Goal: Check status: Check status

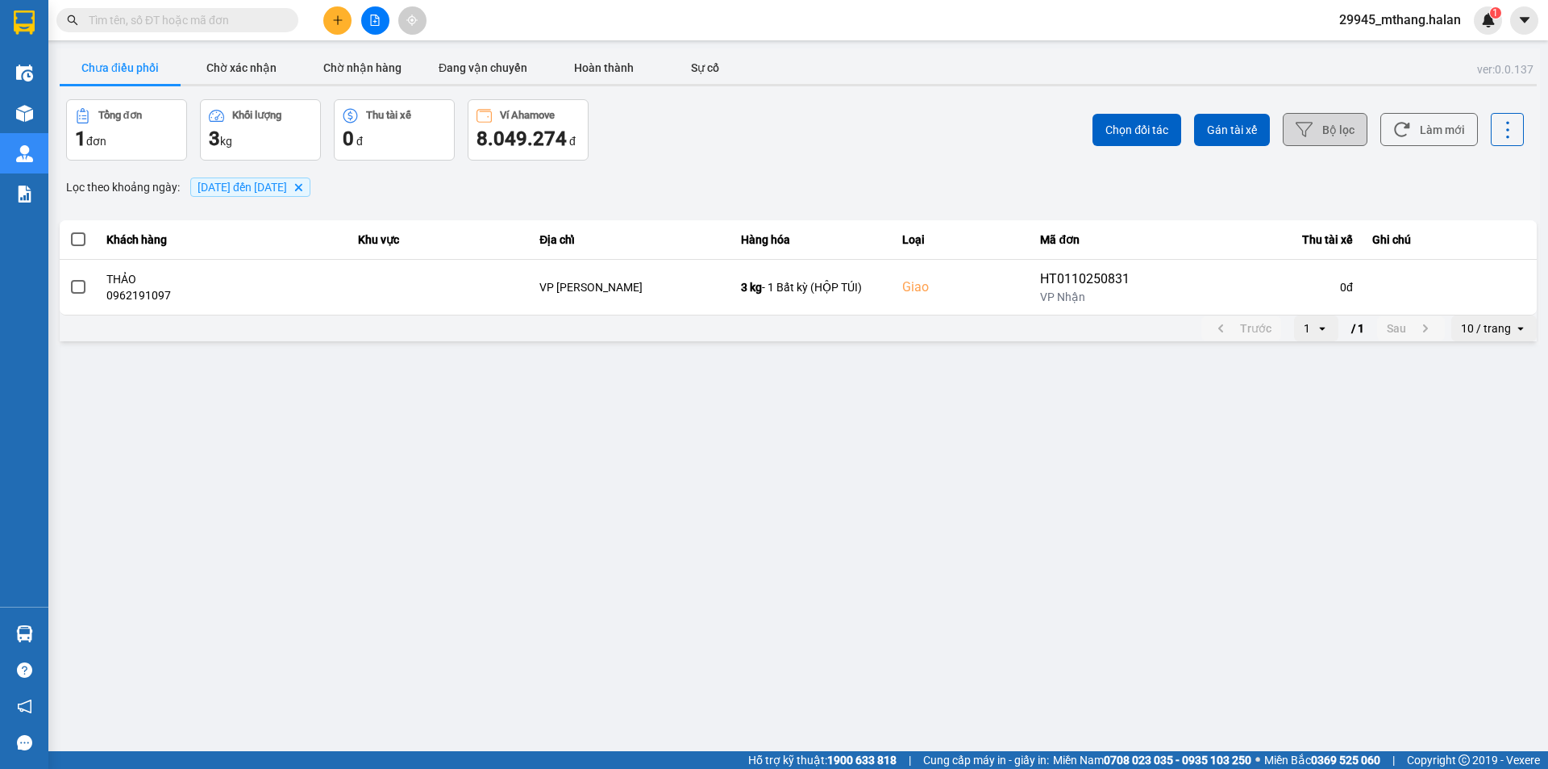
click at [1342, 132] on button "Bộ lọc" at bounding box center [1325, 129] width 85 height 33
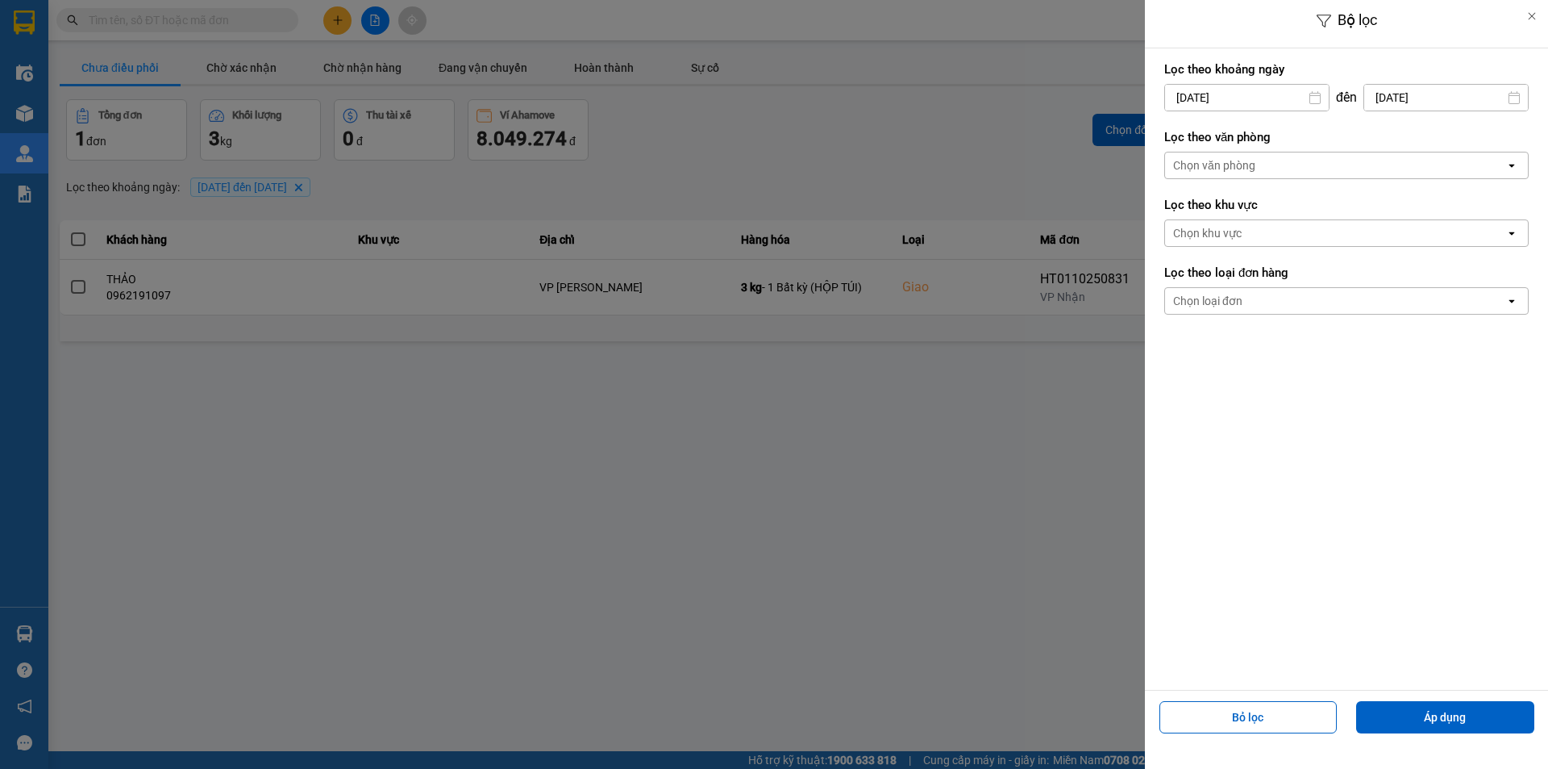
click at [1259, 103] on input "[DATE]" at bounding box center [1247, 98] width 164 height 26
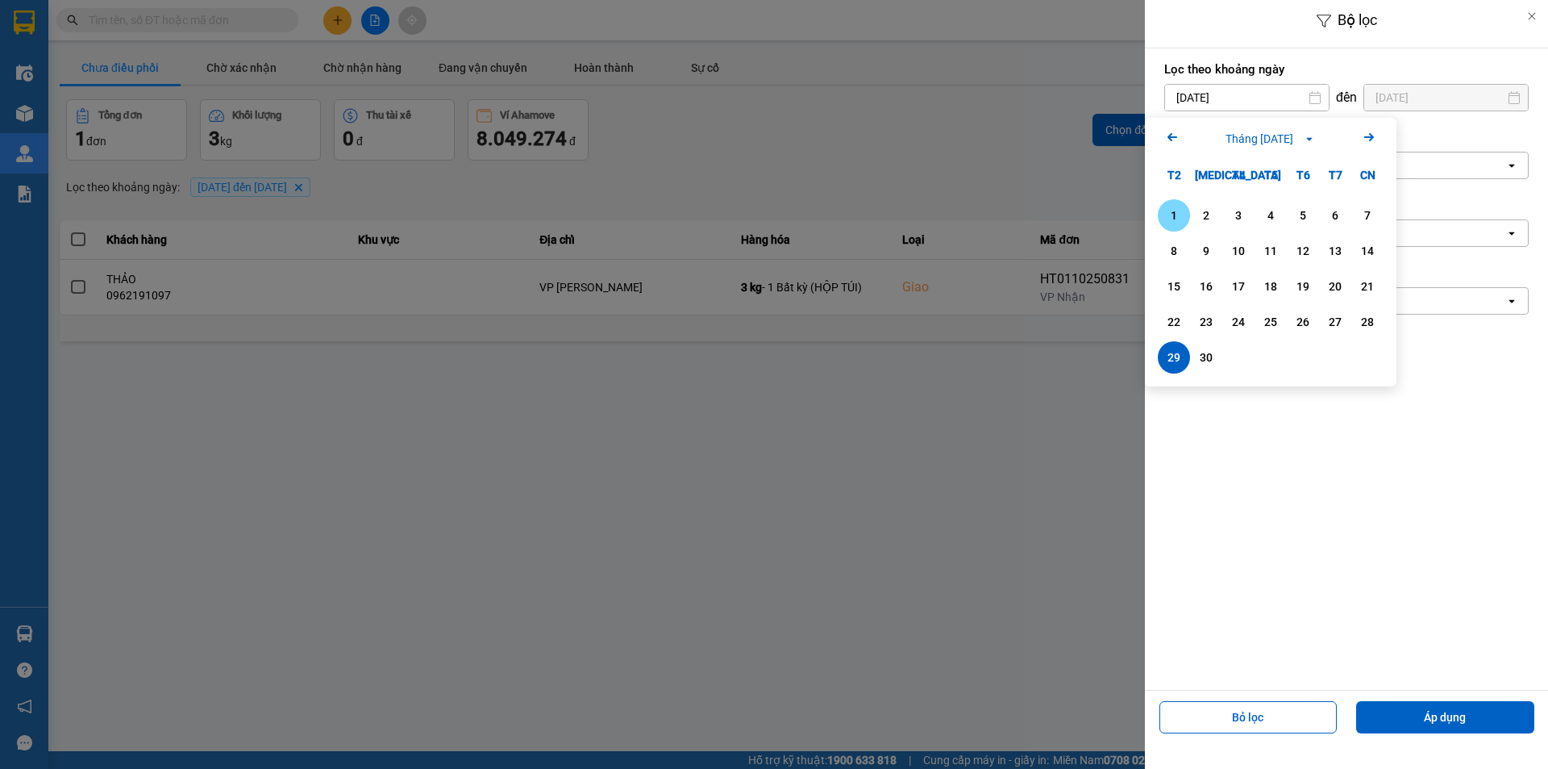
drag, startPoint x: 1179, startPoint y: 219, endPoint x: 1249, endPoint y: 288, distance: 98.7
click at [1179, 219] on div "1" at bounding box center [1174, 215] width 23 height 19
type input "[DATE]"
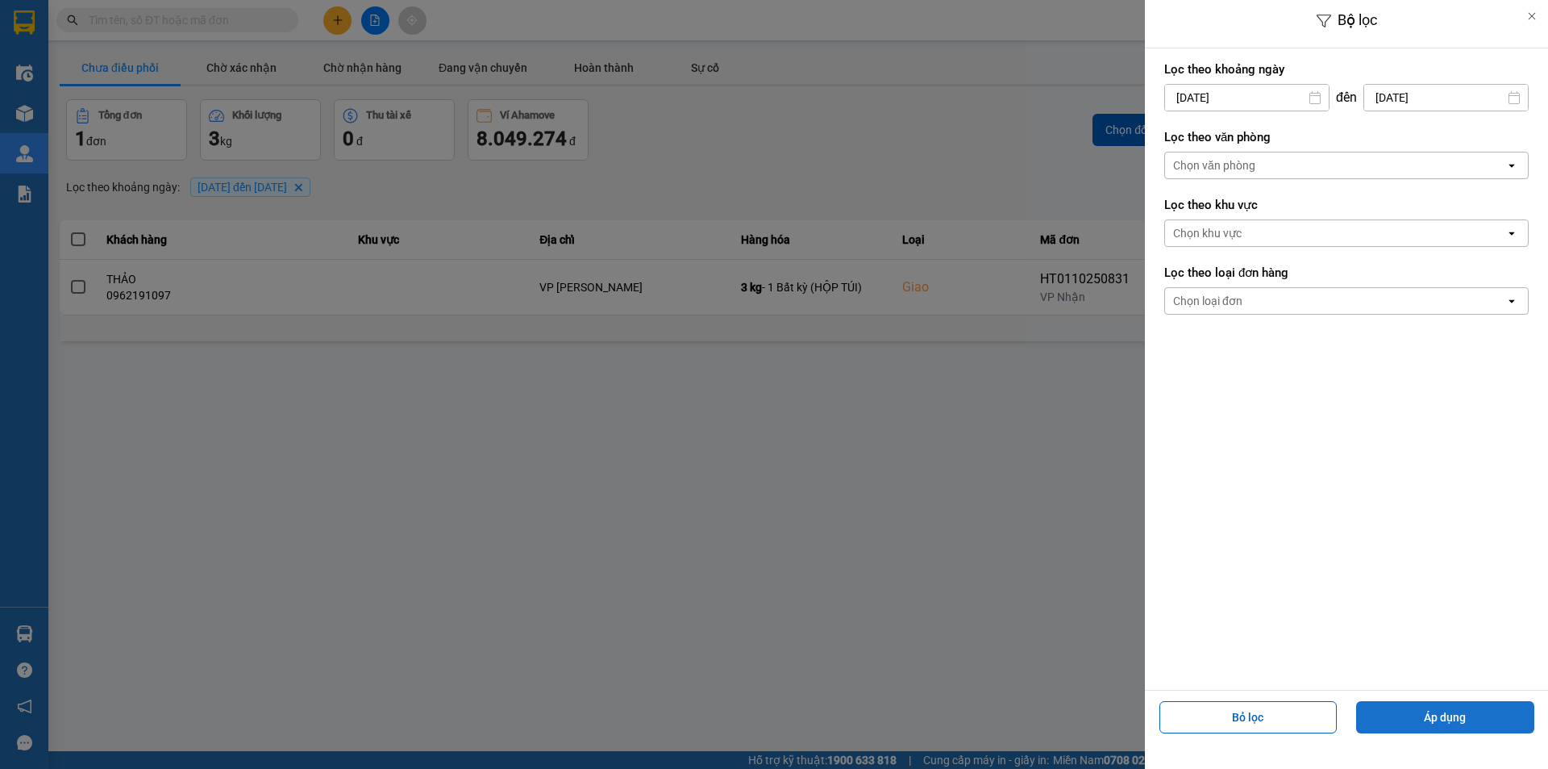
click at [1385, 709] on button "Áp dụng" at bounding box center [1446, 717] width 178 height 32
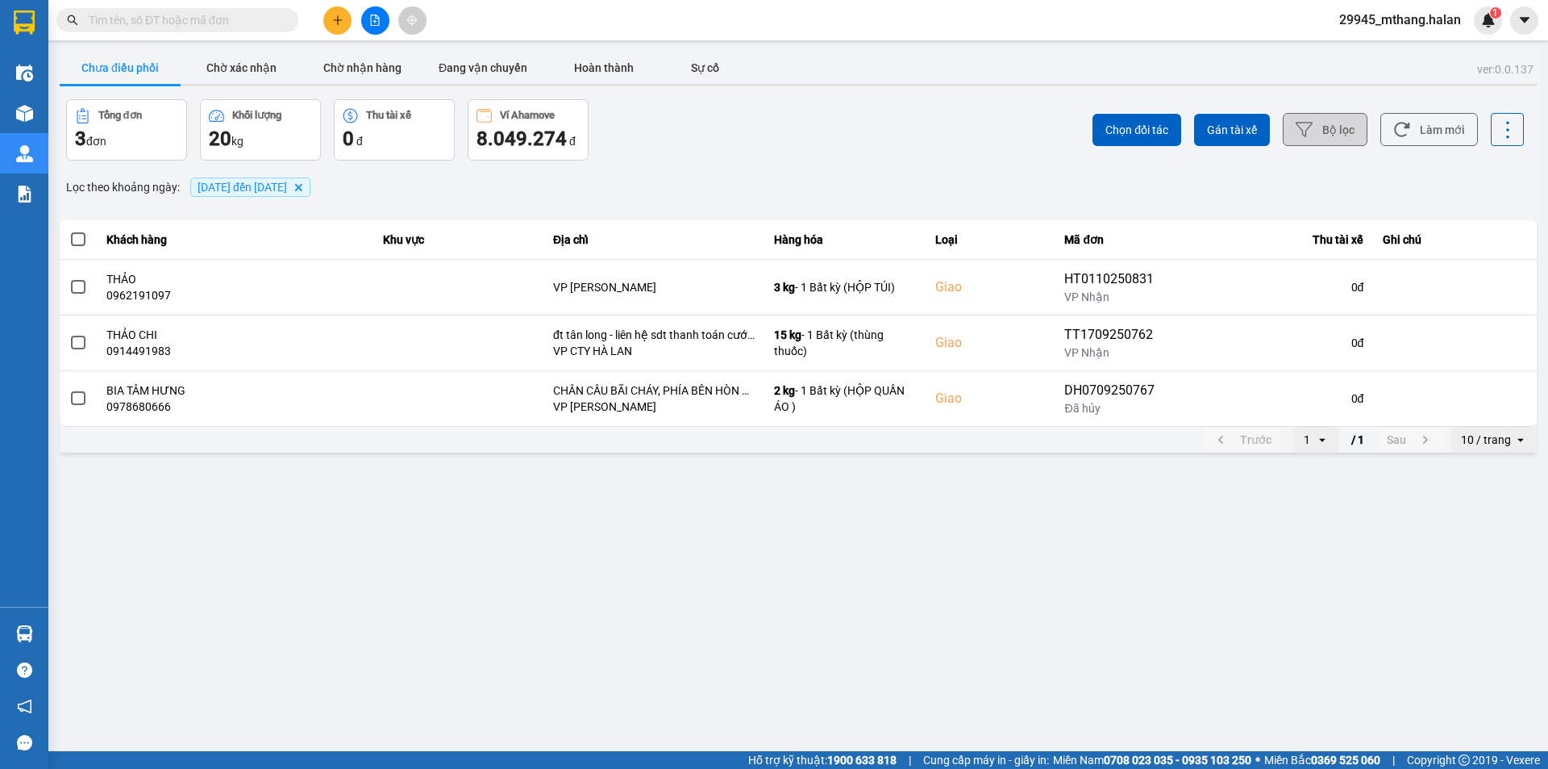
click at [1332, 136] on button "Bộ lọc" at bounding box center [1325, 129] width 85 height 33
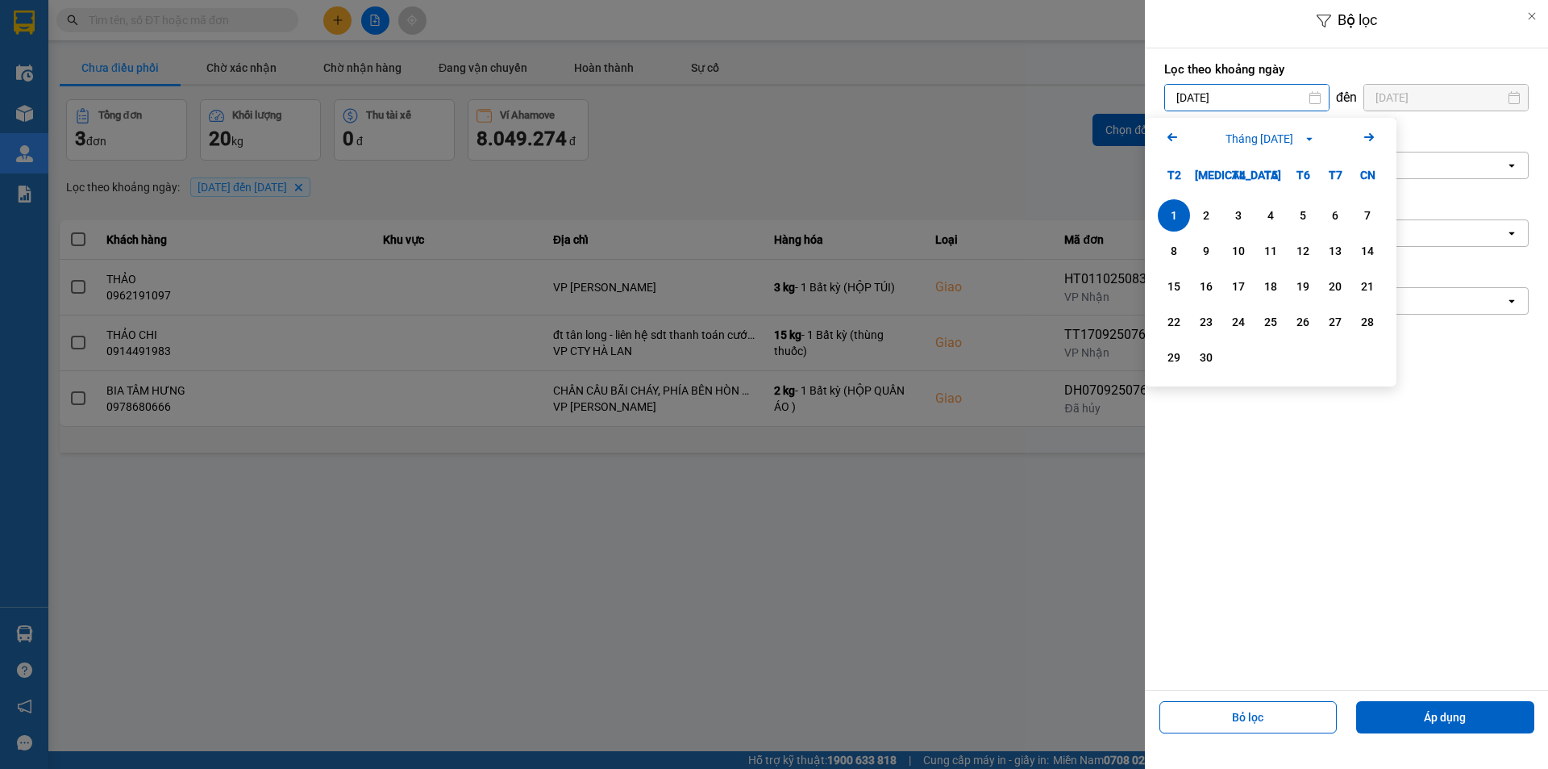
click at [1261, 99] on input "[DATE]" at bounding box center [1247, 98] width 164 height 26
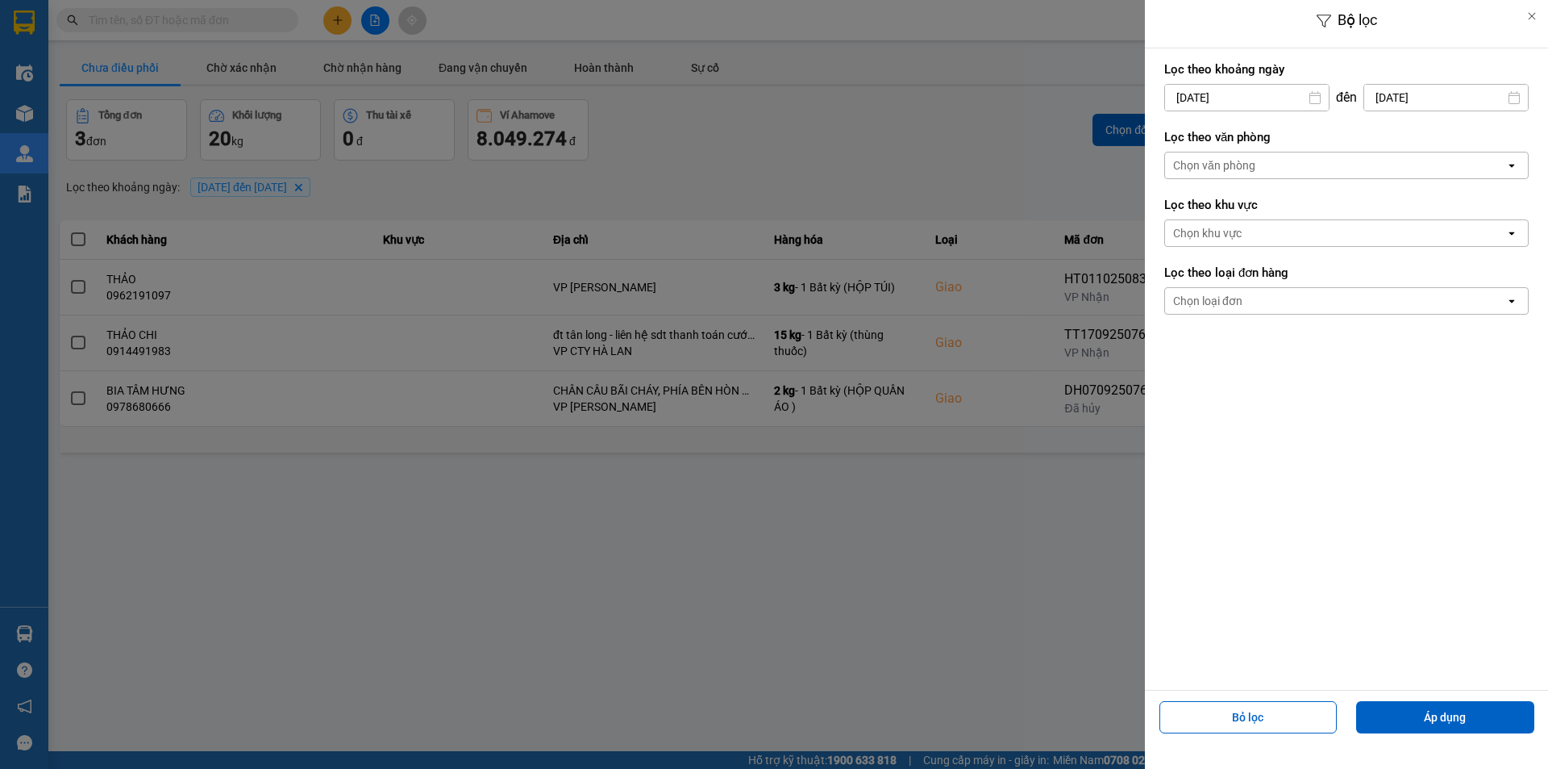
click at [1000, 116] on div at bounding box center [774, 384] width 1548 height 769
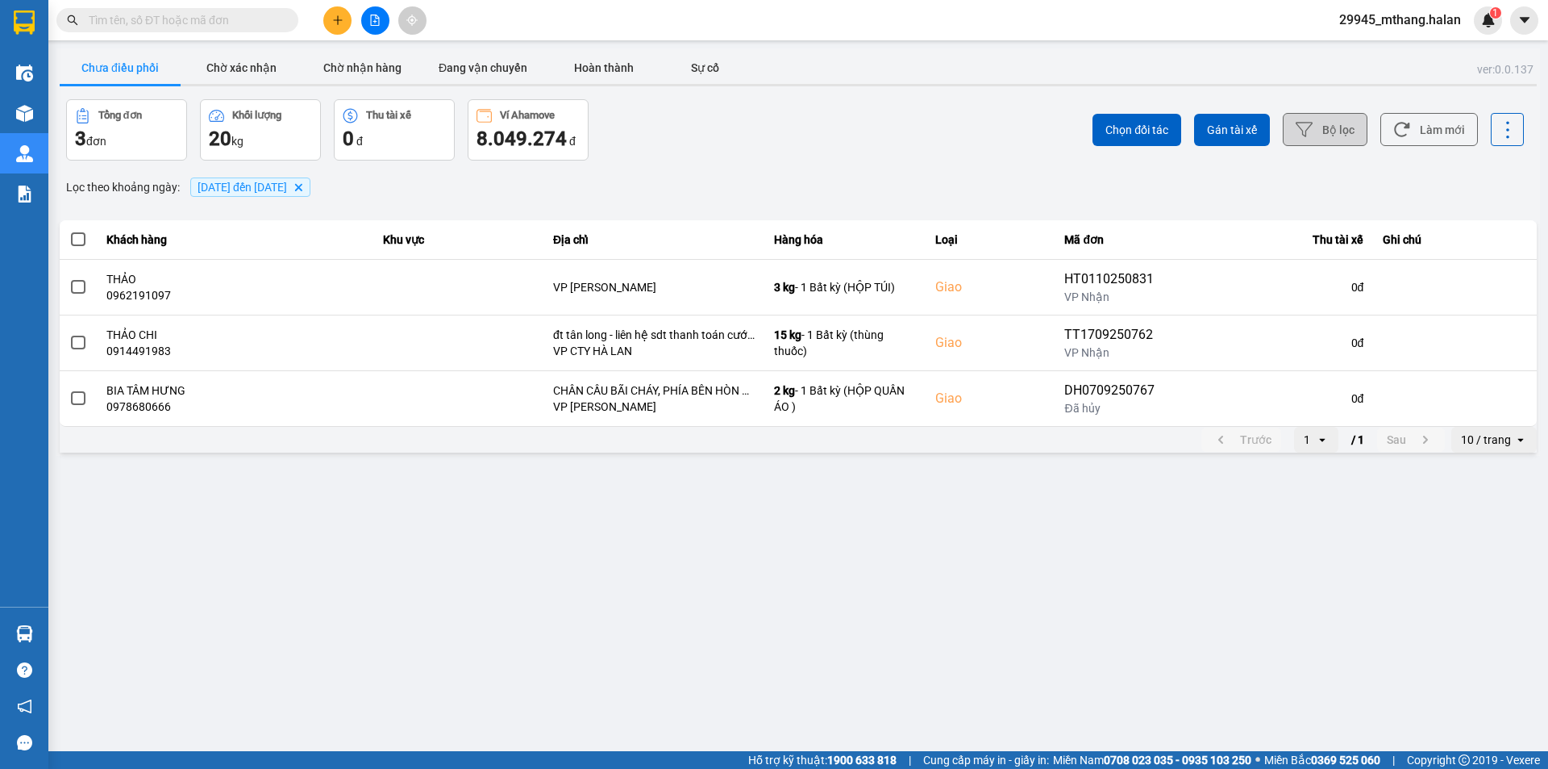
click at [1347, 129] on button "Bộ lọc" at bounding box center [1325, 129] width 85 height 33
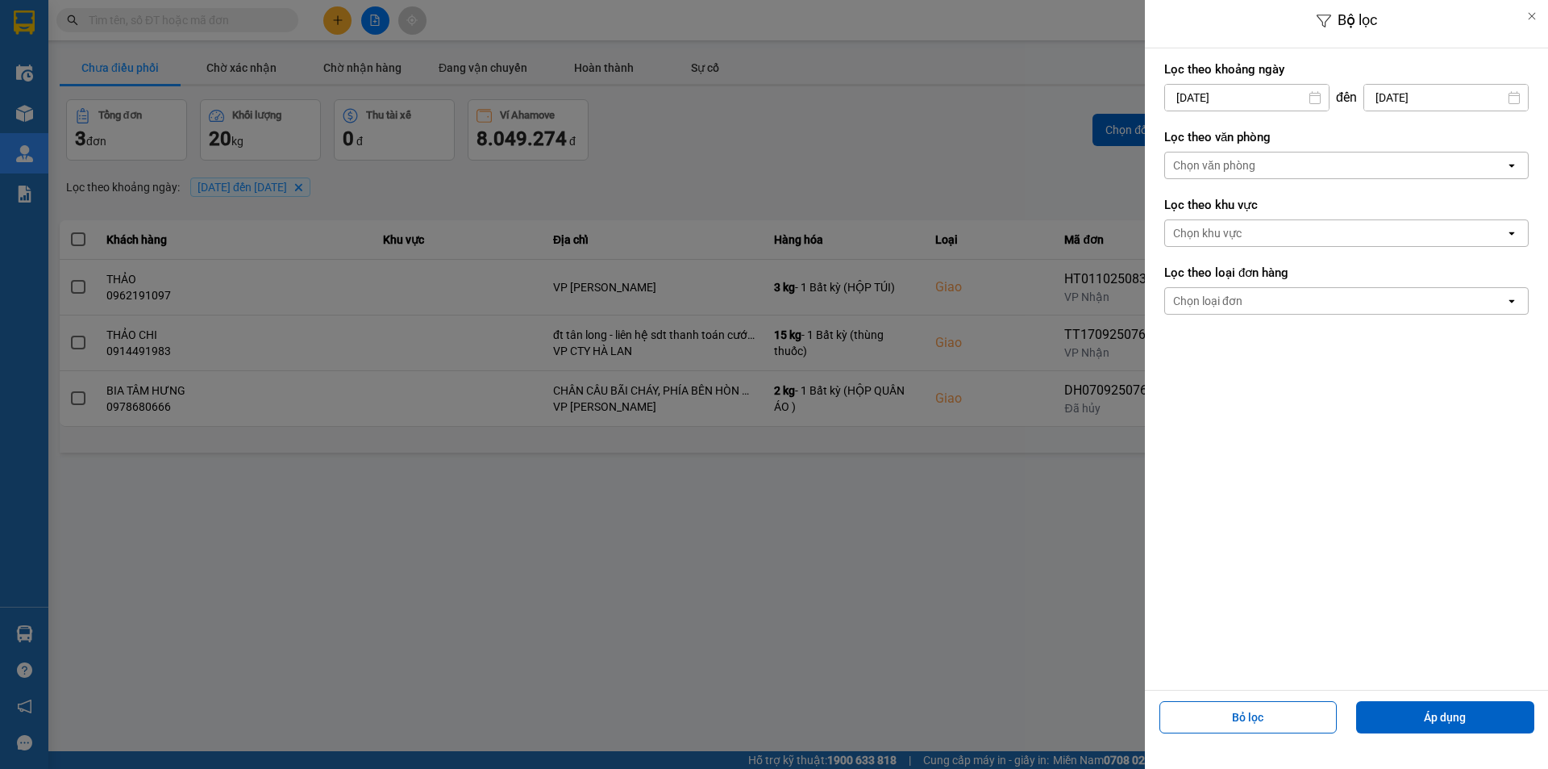
click at [1440, 94] on input "[DATE]" at bounding box center [1447, 98] width 164 height 26
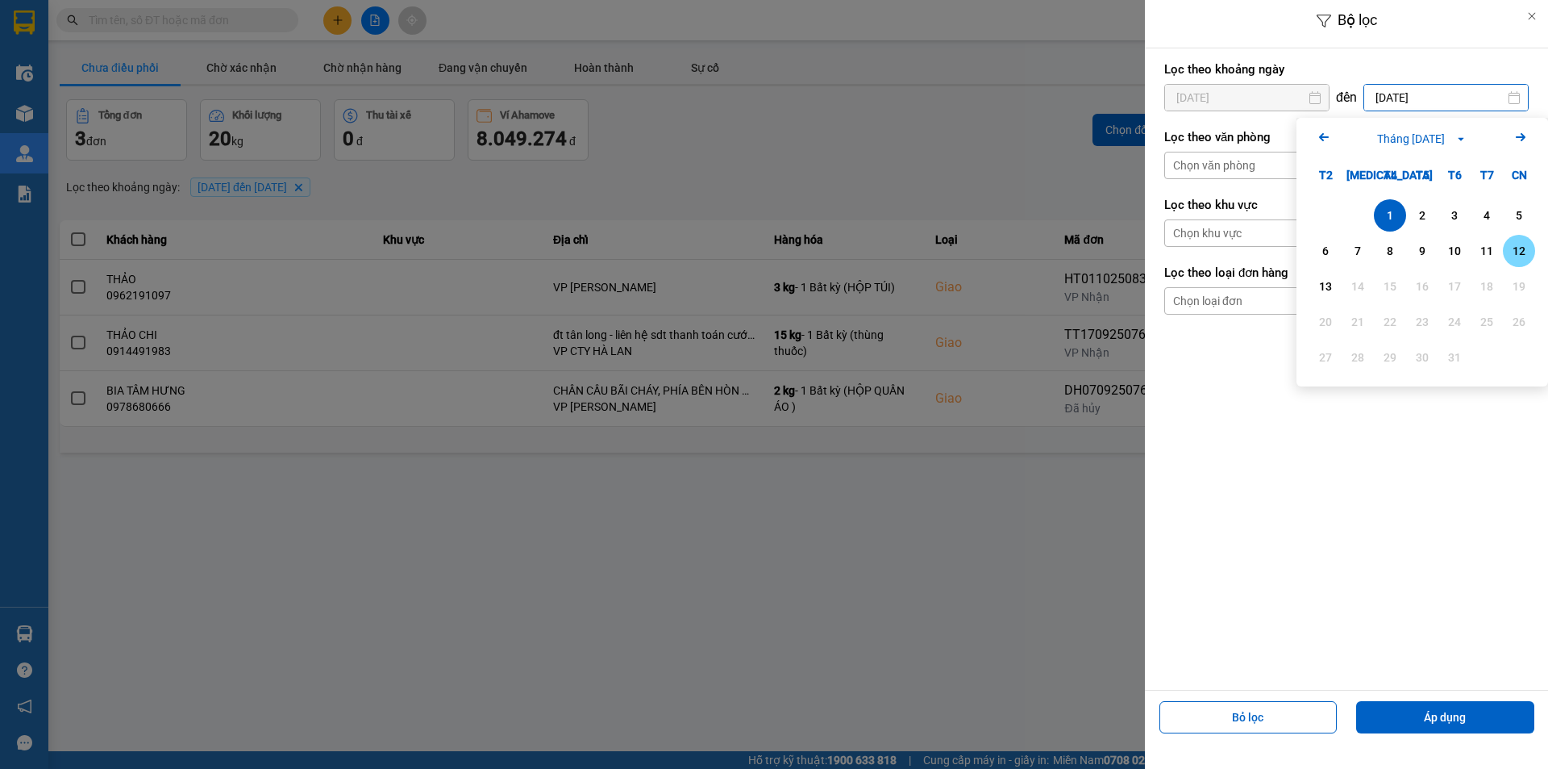
click at [1532, 246] on div "12" at bounding box center [1519, 251] width 32 height 32
type input "[DATE]"
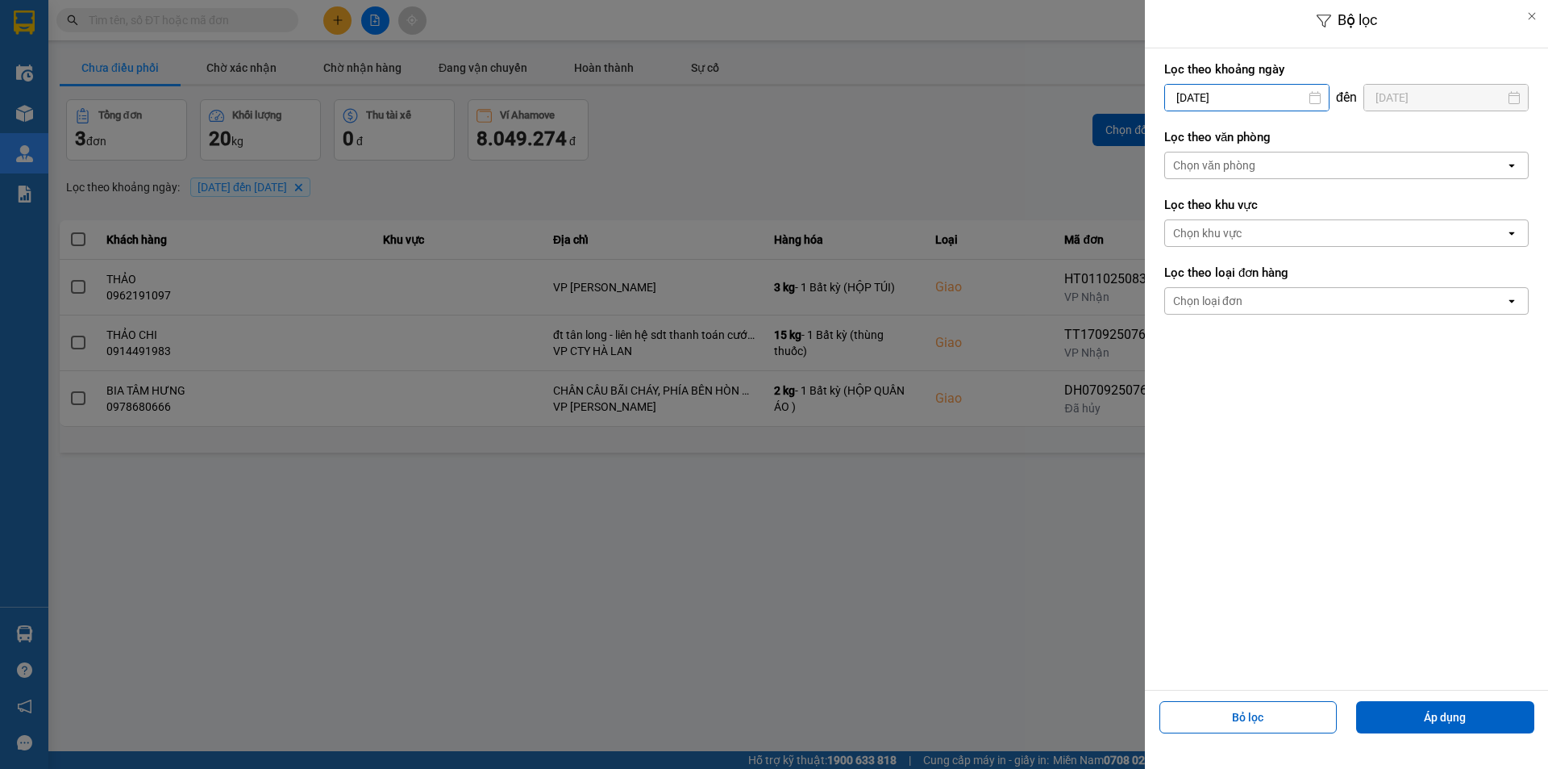
drag, startPoint x: 1186, startPoint y: 91, endPoint x: 1227, endPoint y: 106, distance: 43.6
click at [1186, 91] on input "[DATE]" at bounding box center [1247, 98] width 164 height 26
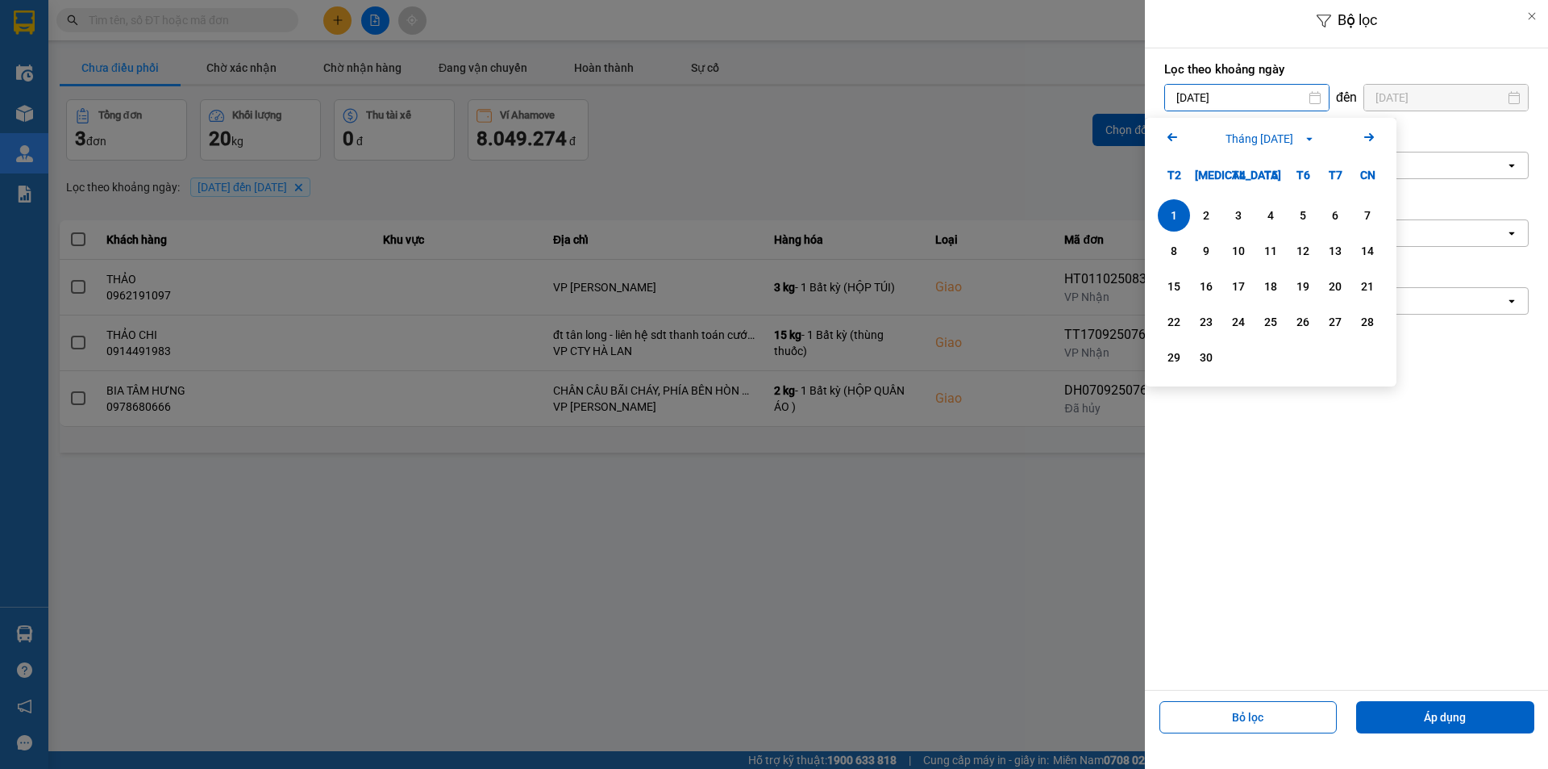
click at [1366, 135] on icon "Arrow Right" at bounding box center [1369, 136] width 19 height 19
click at [1248, 212] on div "1" at bounding box center [1238, 215] width 23 height 19
type input "[DATE]"
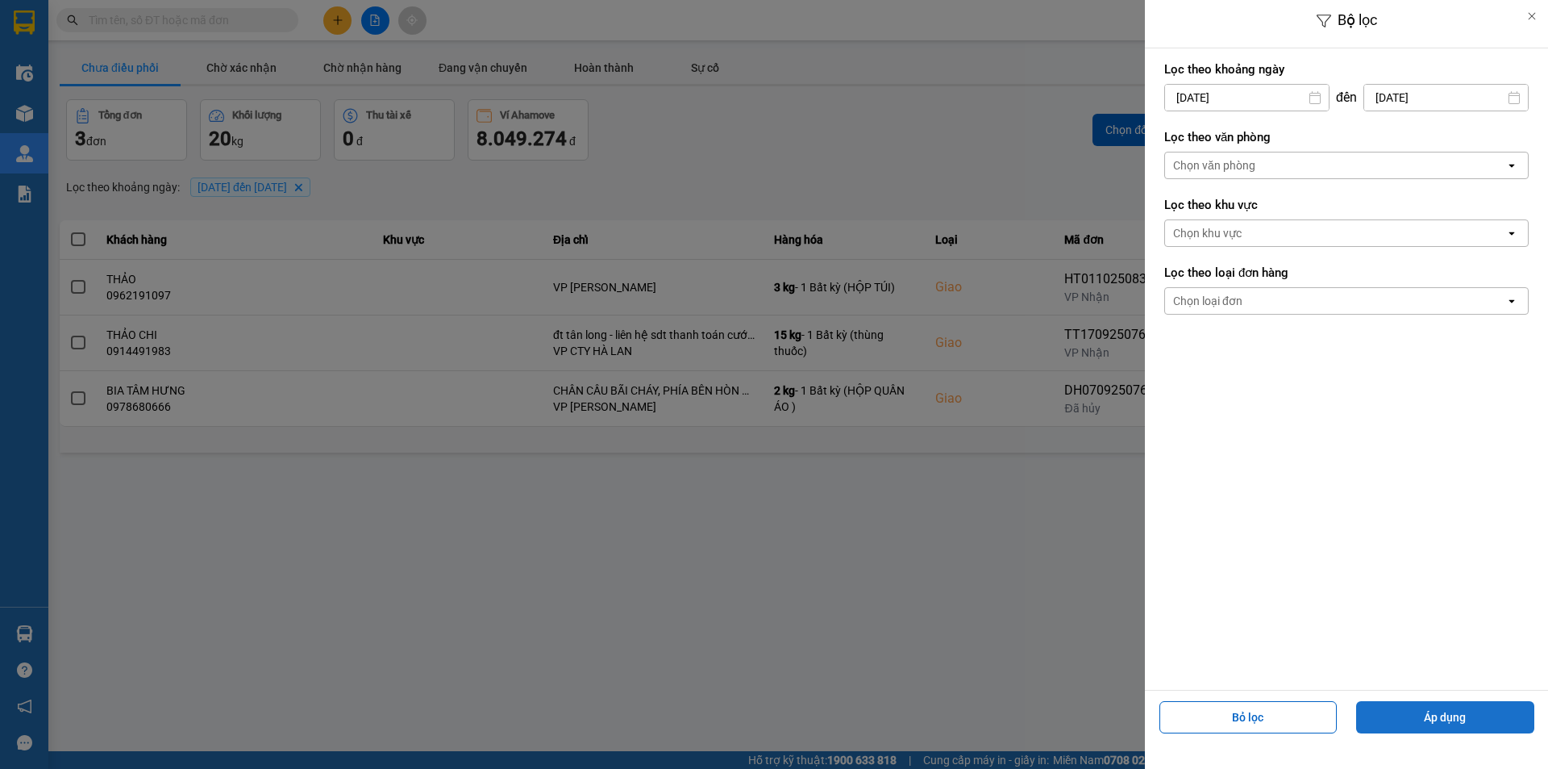
click at [1407, 712] on button "Áp dụng" at bounding box center [1446, 717] width 178 height 32
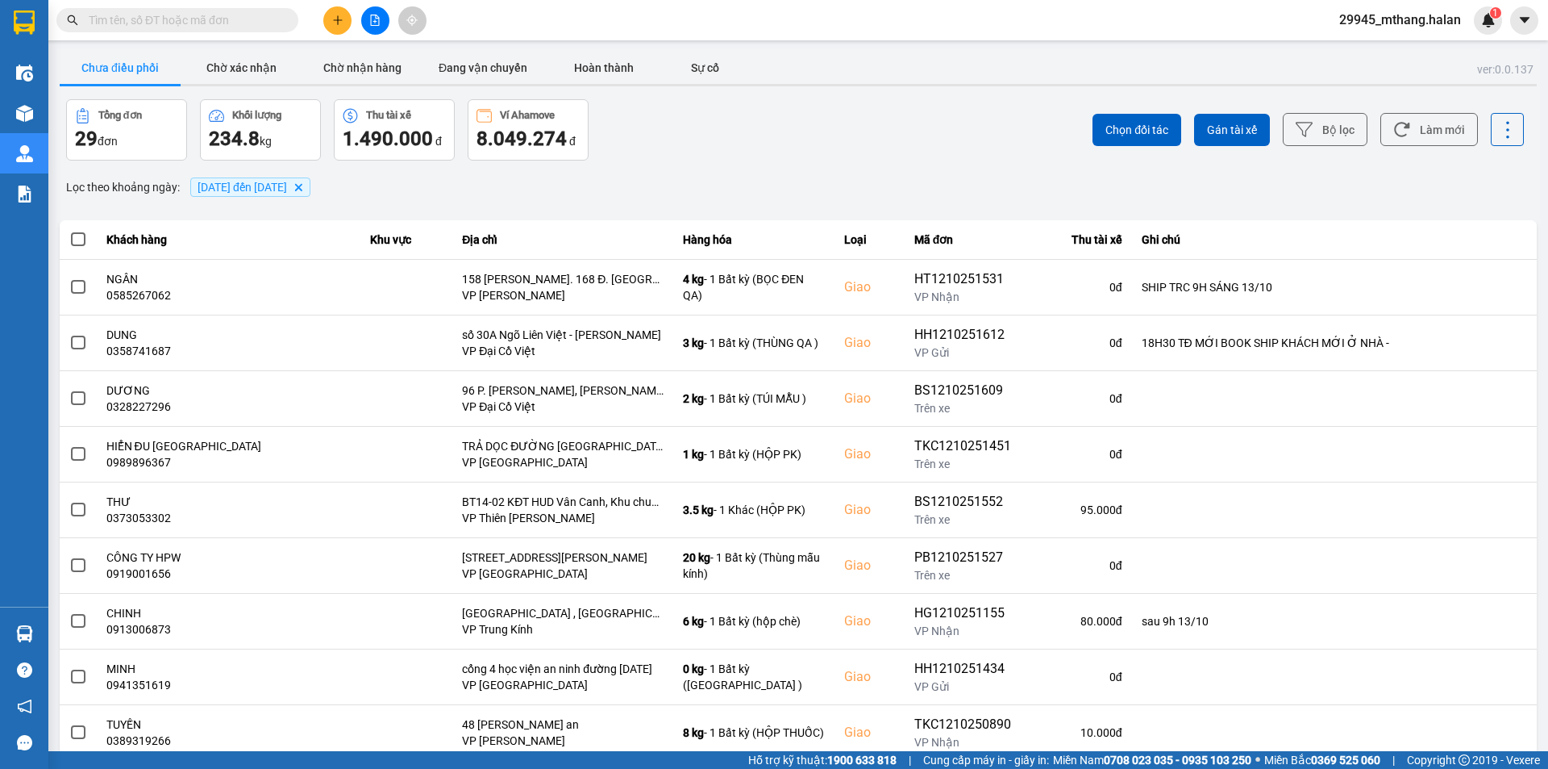
click at [214, 19] on input "text" at bounding box center [184, 20] width 190 height 18
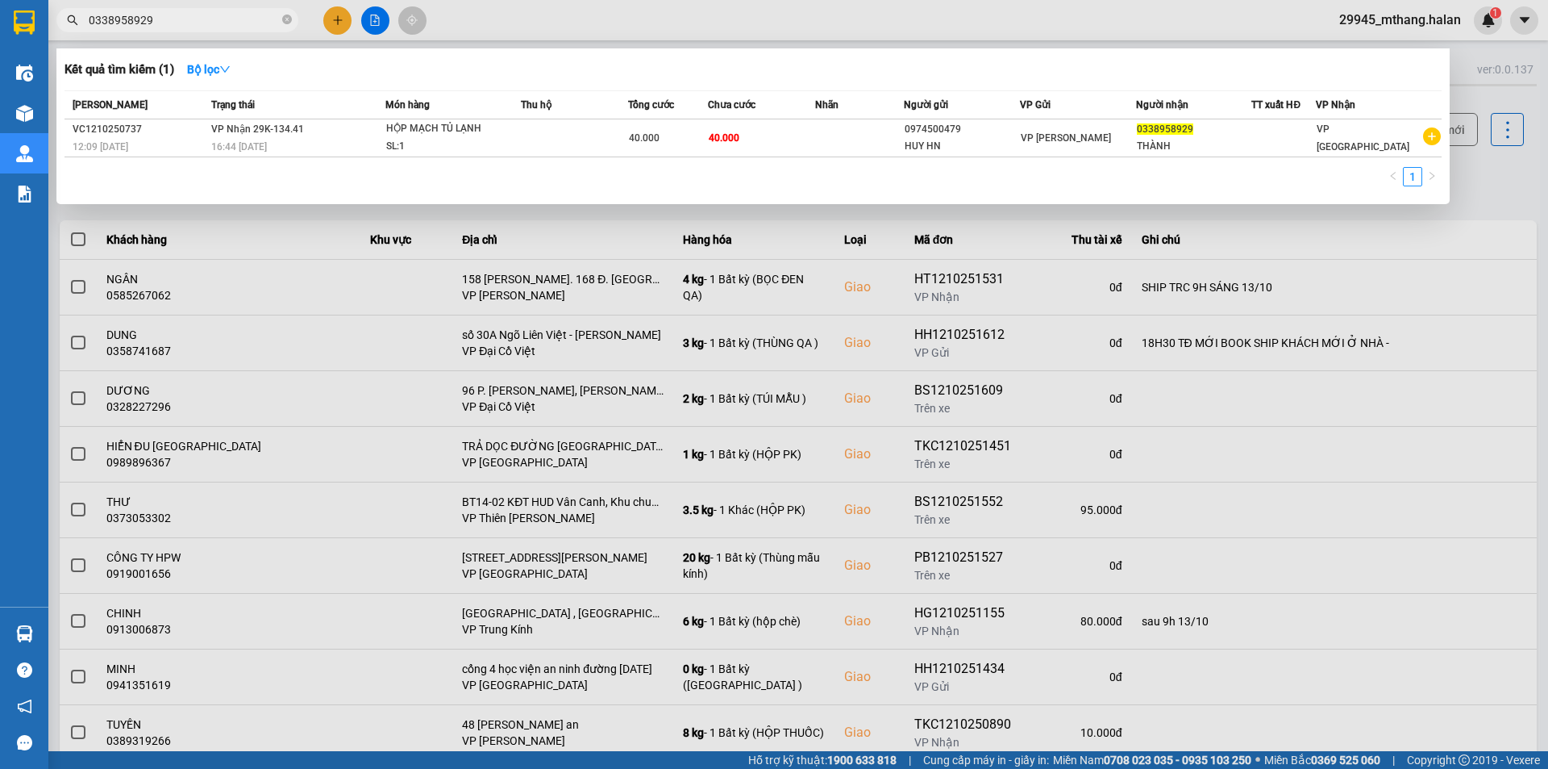
click at [1480, 177] on div at bounding box center [774, 384] width 1548 height 769
click at [212, 23] on input "0338958929" at bounding box center [184, 20] width 190 height 18
click at [1490, 174] on div at bounding box center [774, 384] width 1548 height 769
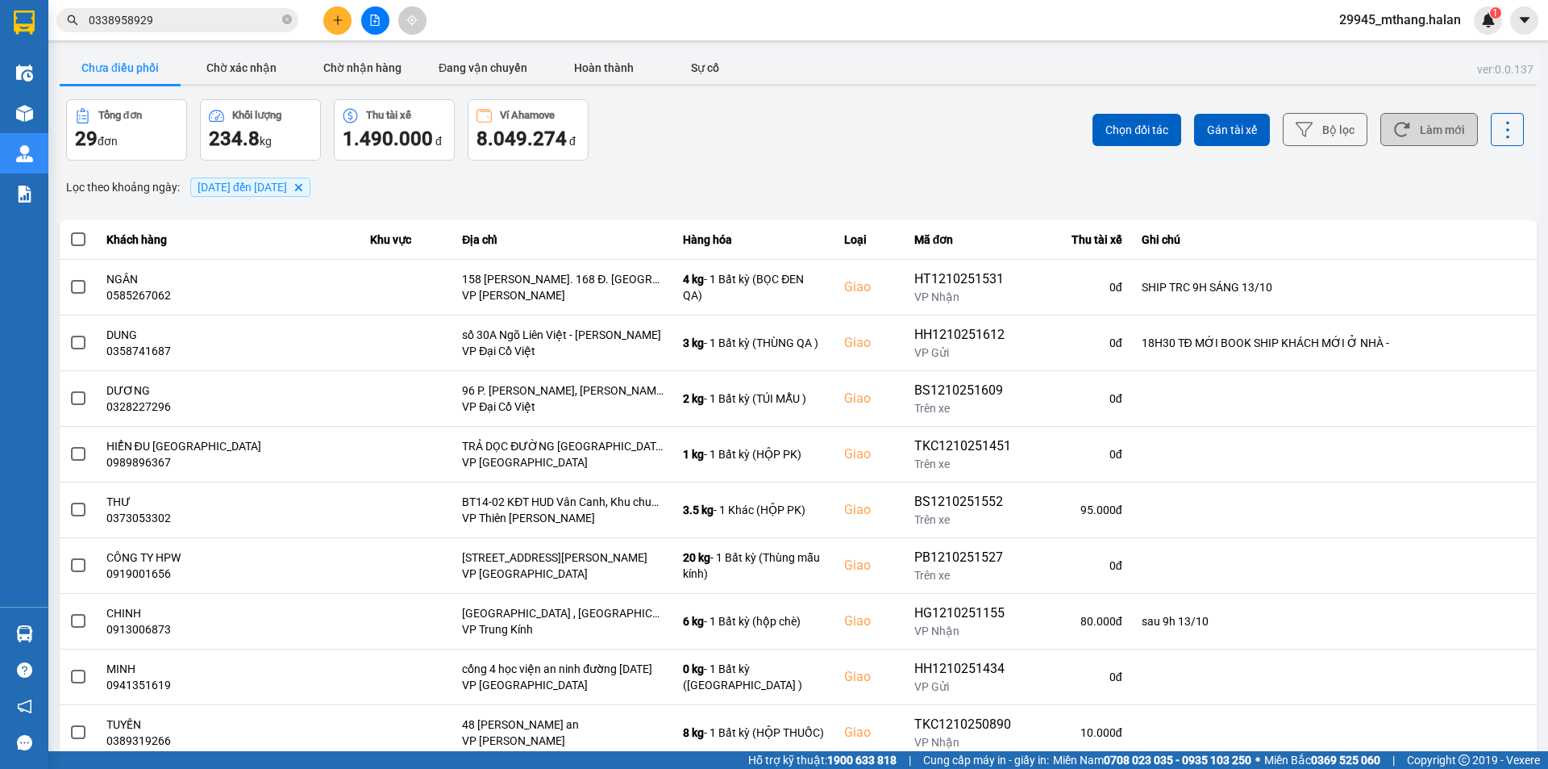
click at [1404, 119] on button "Làm mới" at bounding box center [1430, 129] width 98 height 33
click at [1406, 135] on button "Làm mới" at bounding box center [1430, 129] width 98 height 33
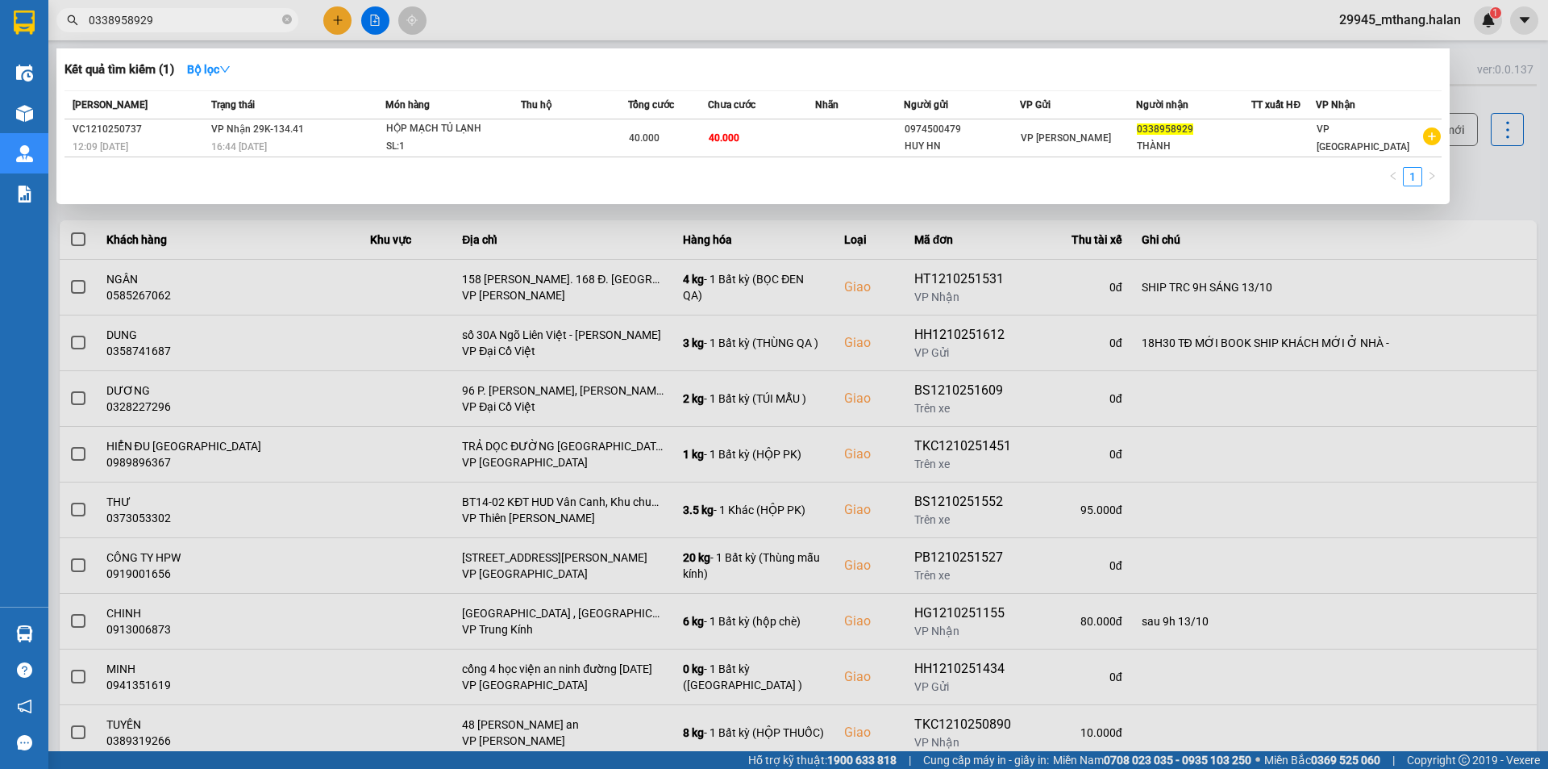
click at [219, 26] on input "0338958929" at bounding box center [184, 20] width 190 height 18
click at [1491, 198] on div at bounding box center [774, 384] width 1548 height 769
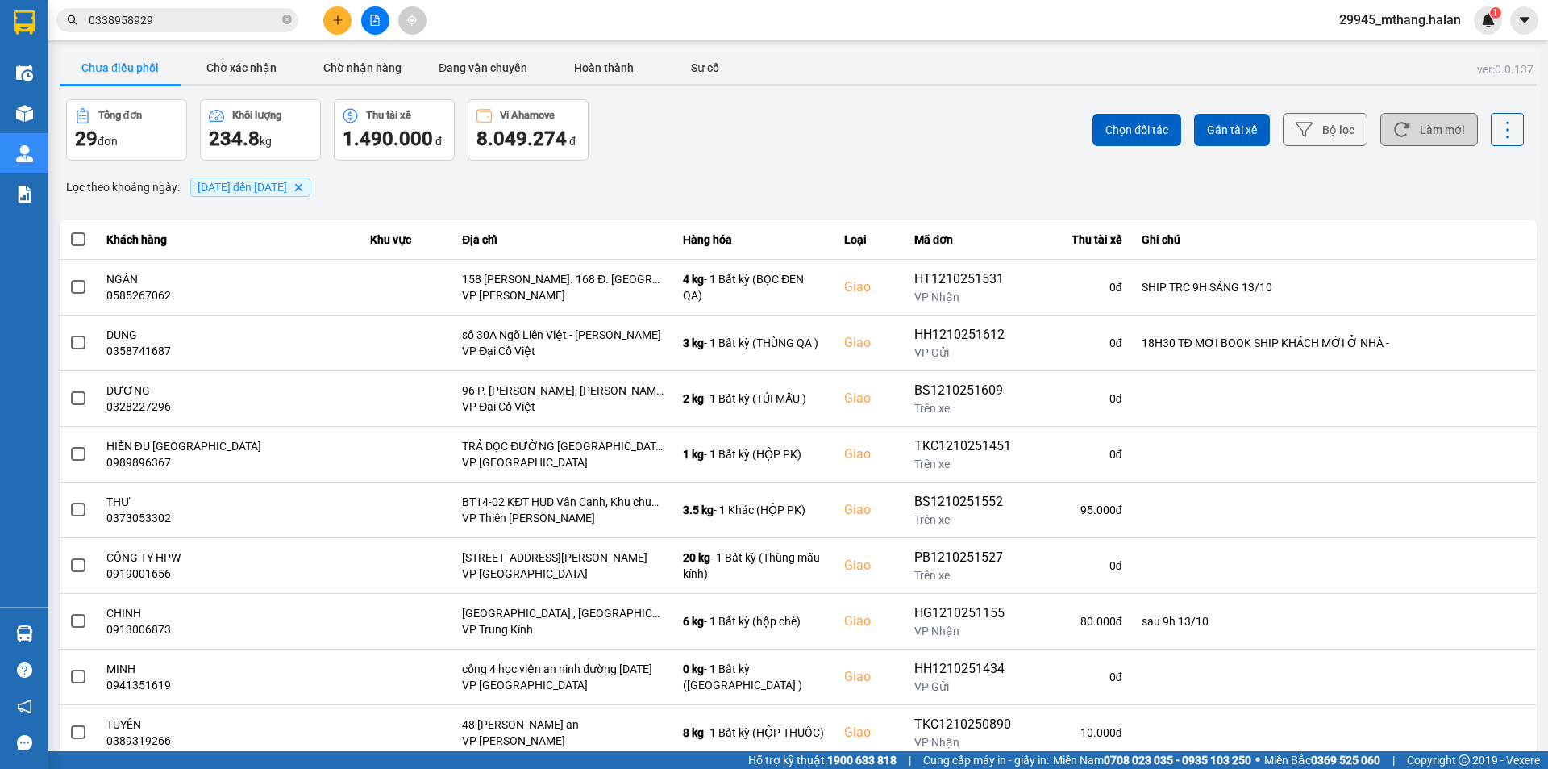
click at [1399, 140] on button "Làm mới" at bounding box center [1430, 129] width 98 height 33
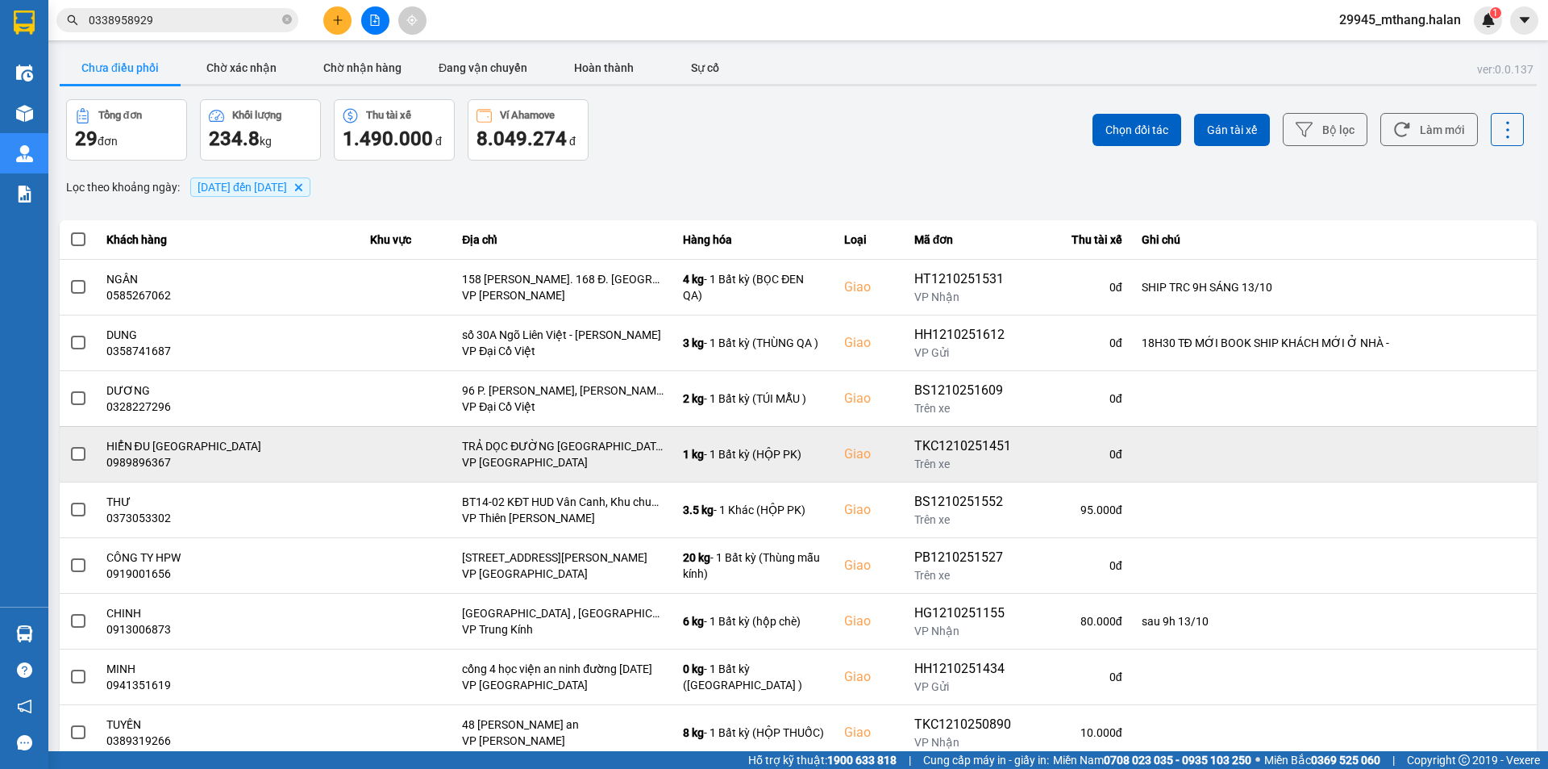
scroll to position [102, 0]
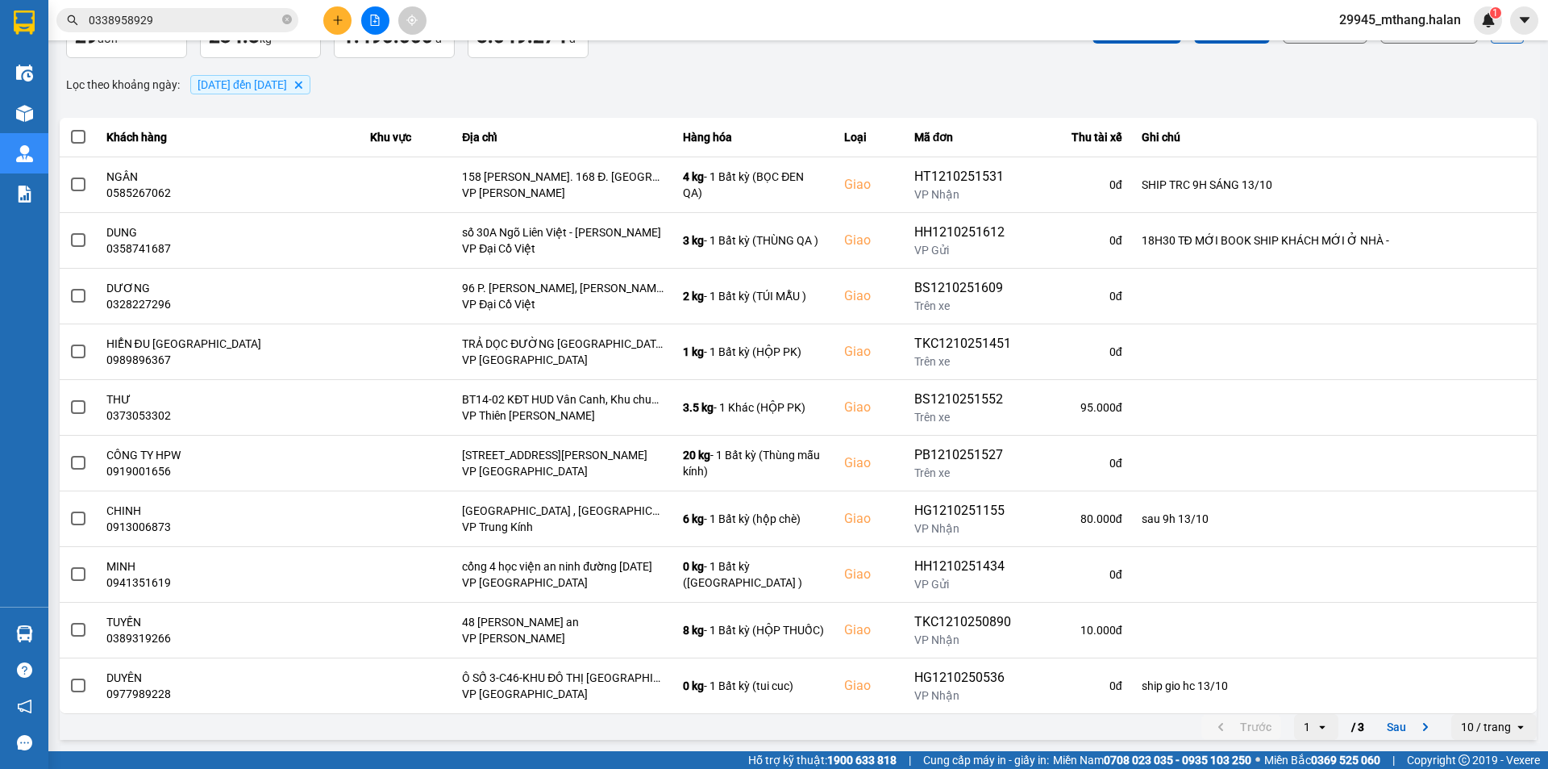
click at [1316, 731] on icon "open" at bounding box center [1322, 726] width 13 height 13
click at [1302, 696] on div "3" at bounding box center [1304, 692] width 19 height 16
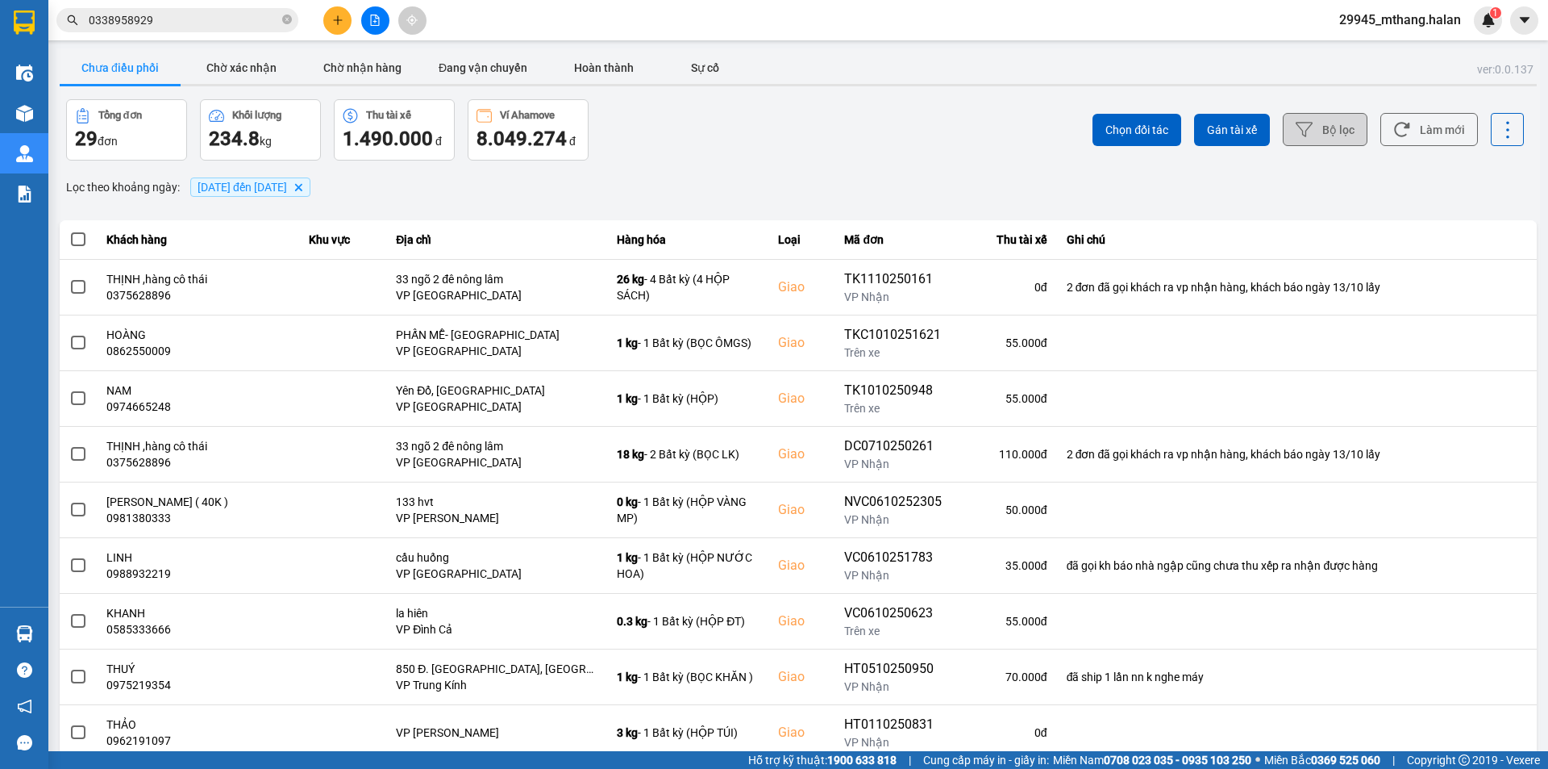
click at [1336, 138] on button "Bộ lọc" at bounding box center [1325, 129] width 85 height 33
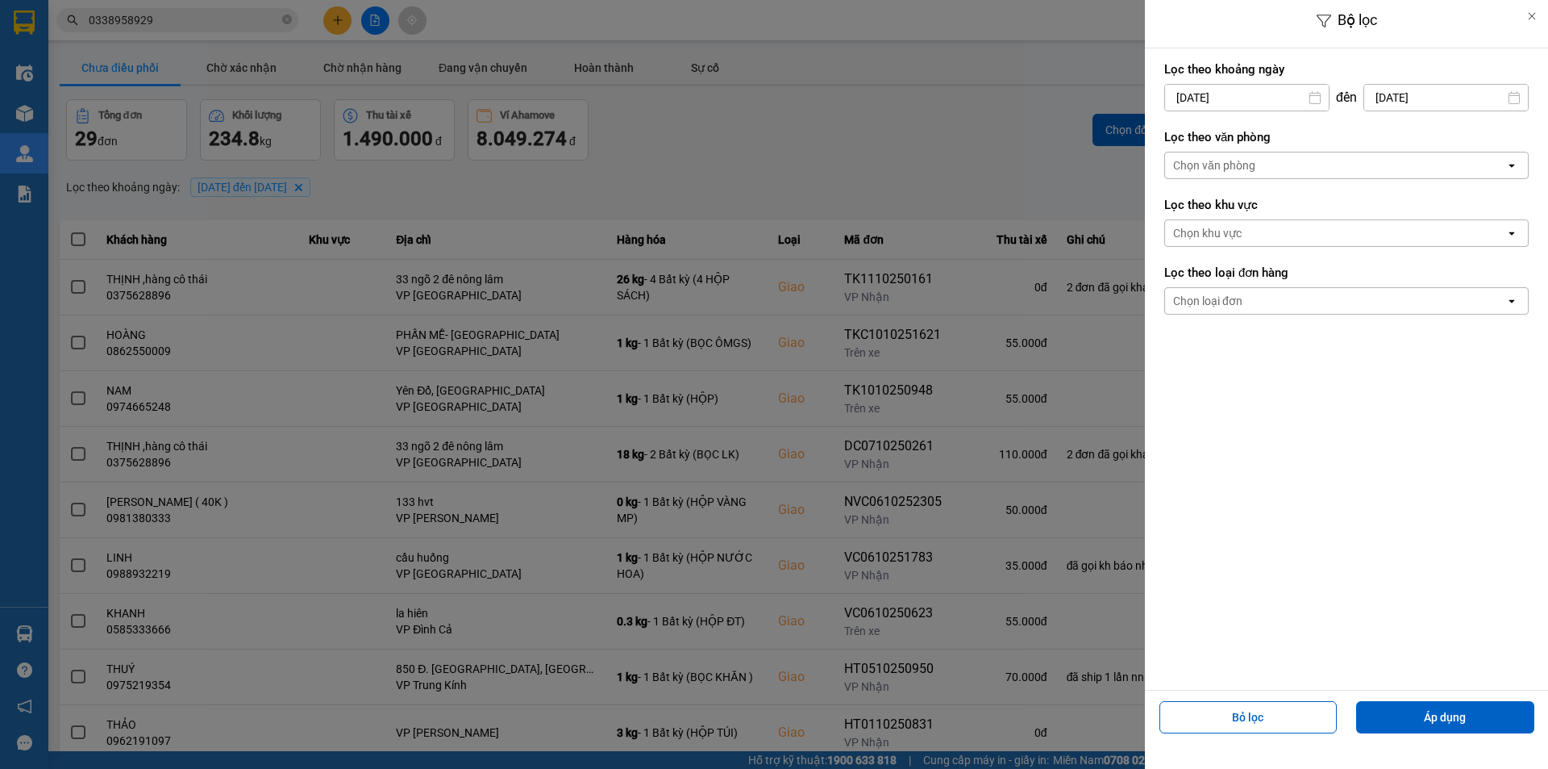
click at [1052, 119] on div at bounding box center [774, 384] width 1548 height 769
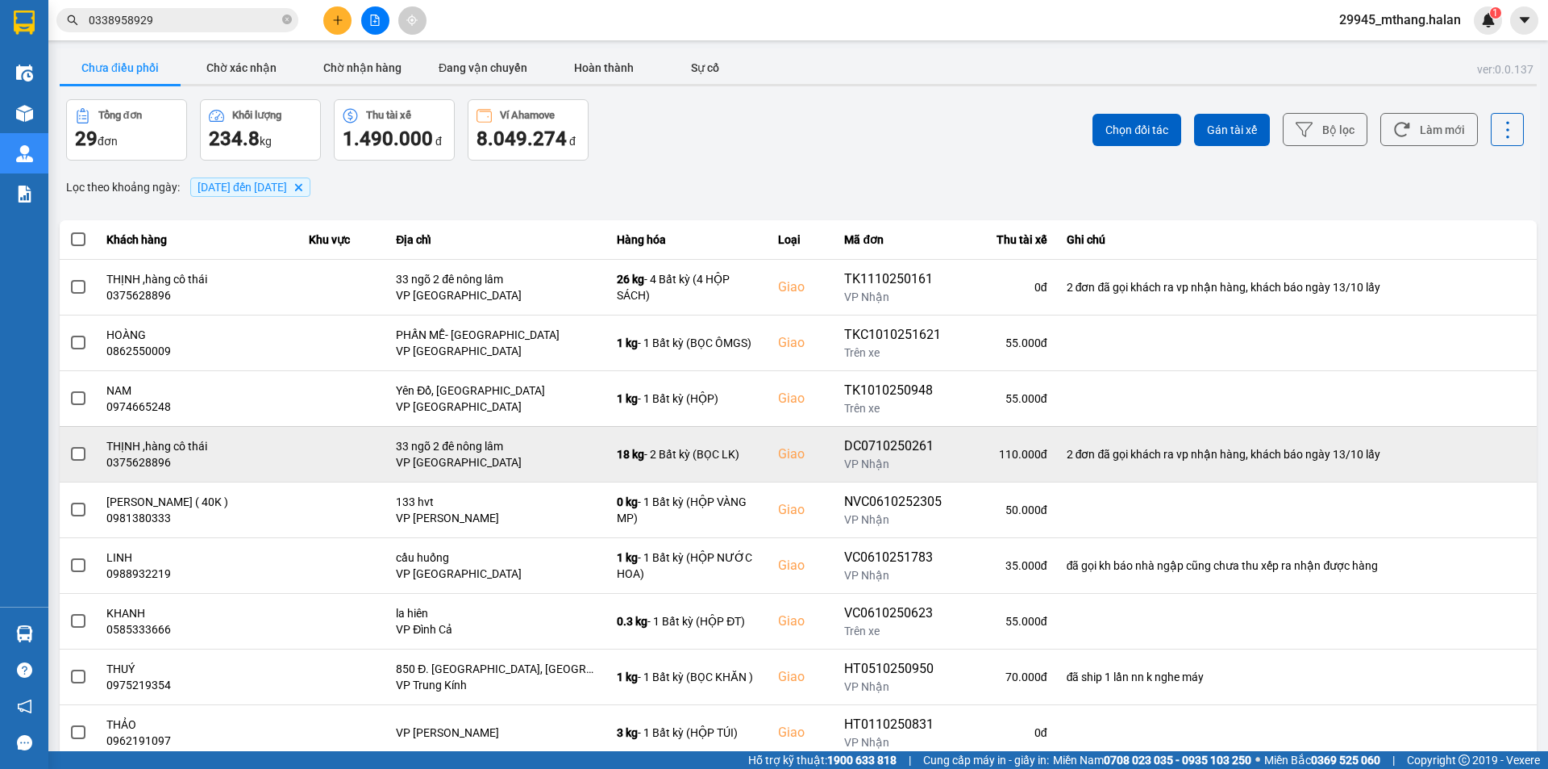
scroll to position [47, 0]
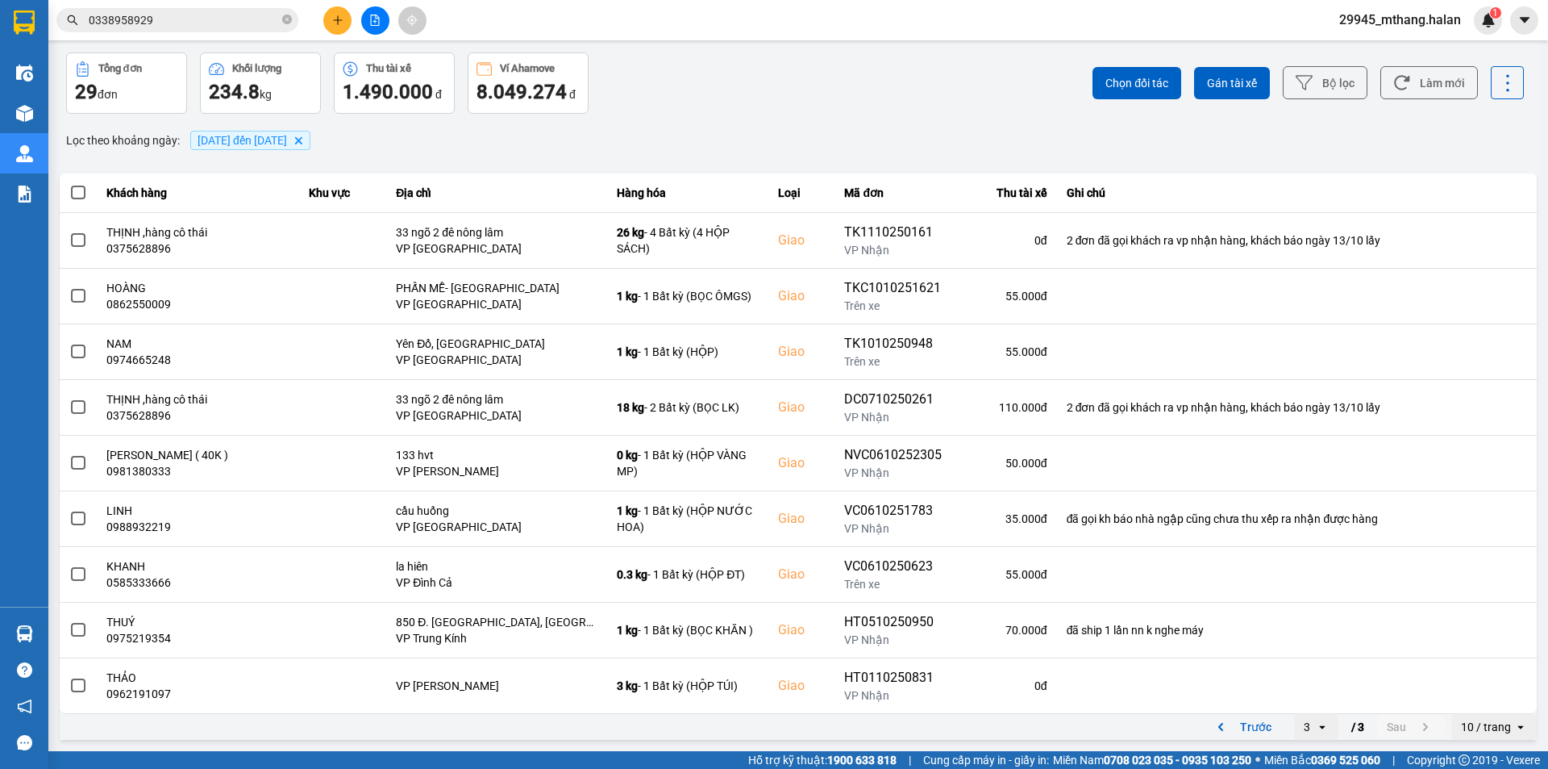
click at [202, 21] on input "0338958929" at bounding box center [184, 20] width 190 height 18
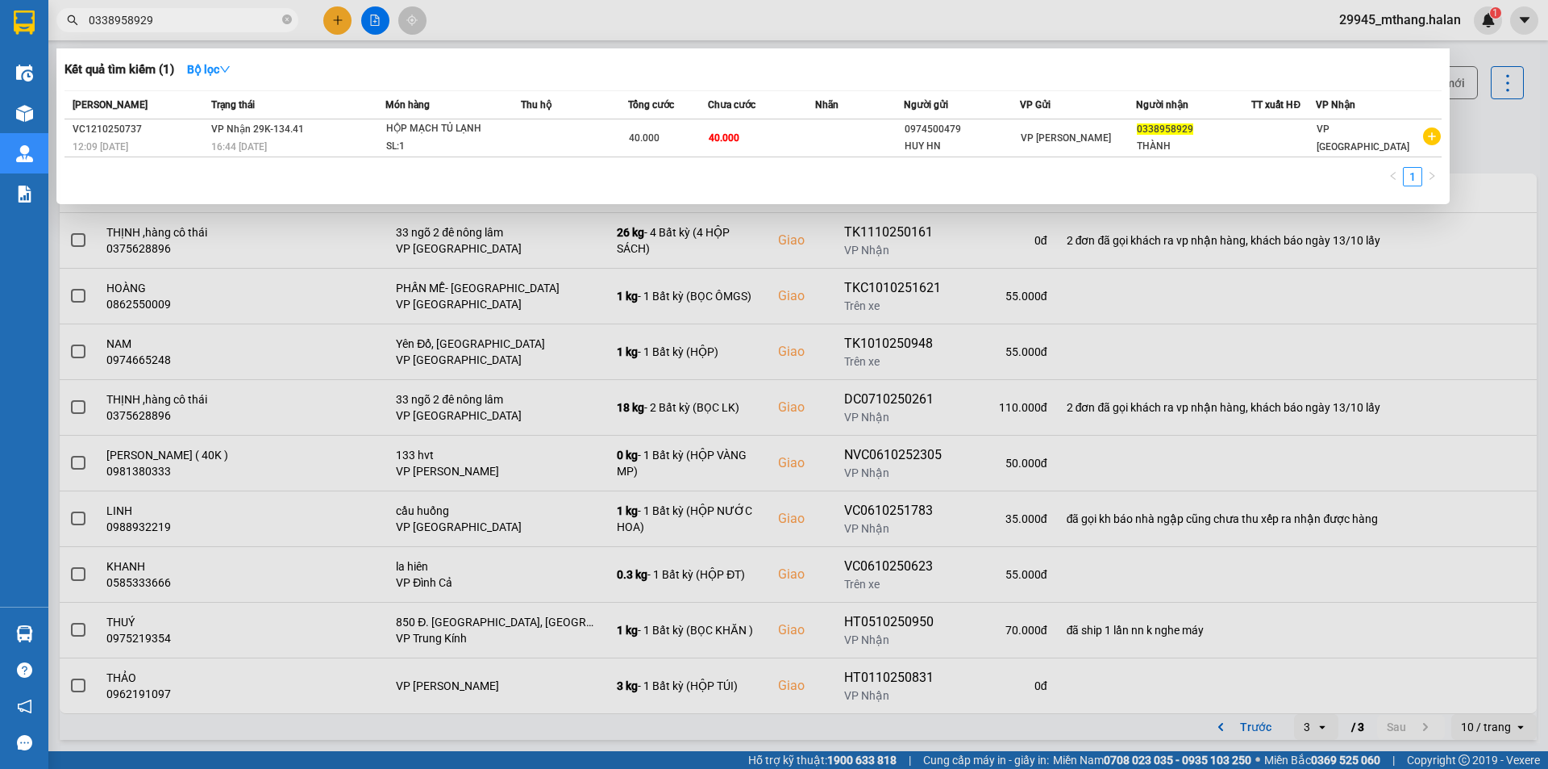
click at [202, 21] on input "0338958929" at bounding box center [184, 20] width 190 height 18
drag, startPoint x: 1494, startPoint y: 148, endPoint x: 1521, endPoint y: 136, distance: 28.9
click at [1495, 148] on div at bounding box center [774, 384] width 1548 height 769
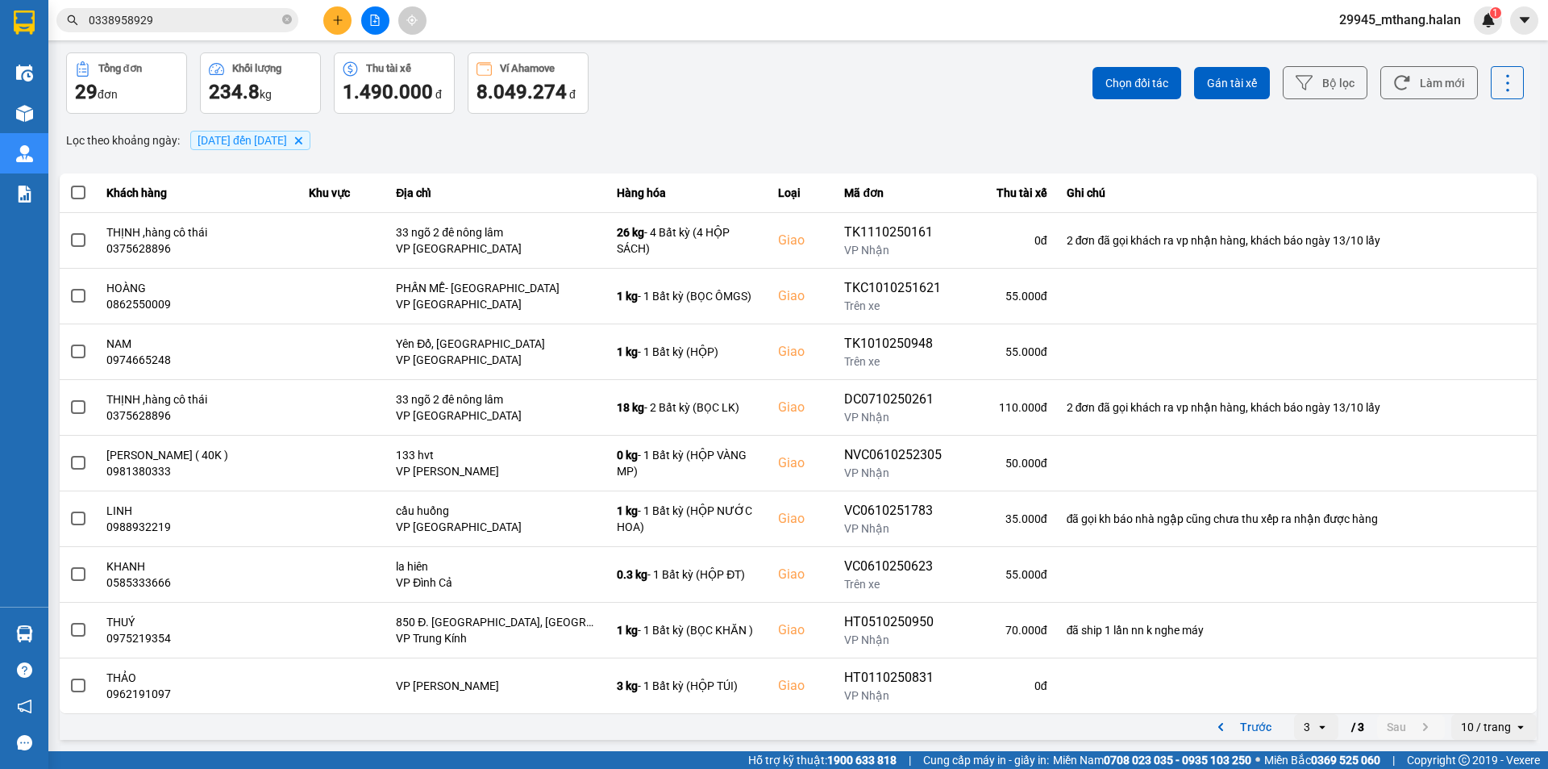
drag, startPoint x: 1431, startPoint y: 94, endPoint x: 1426, endPoint y: 83, distance: 12.3
click at [1431, 94] on button "Làm mới" at bounding box center [1430, 82] width 98 height 33
click at [1247, 721] on button "Trước" at bounding box center [1242, 727] width 80 height 24
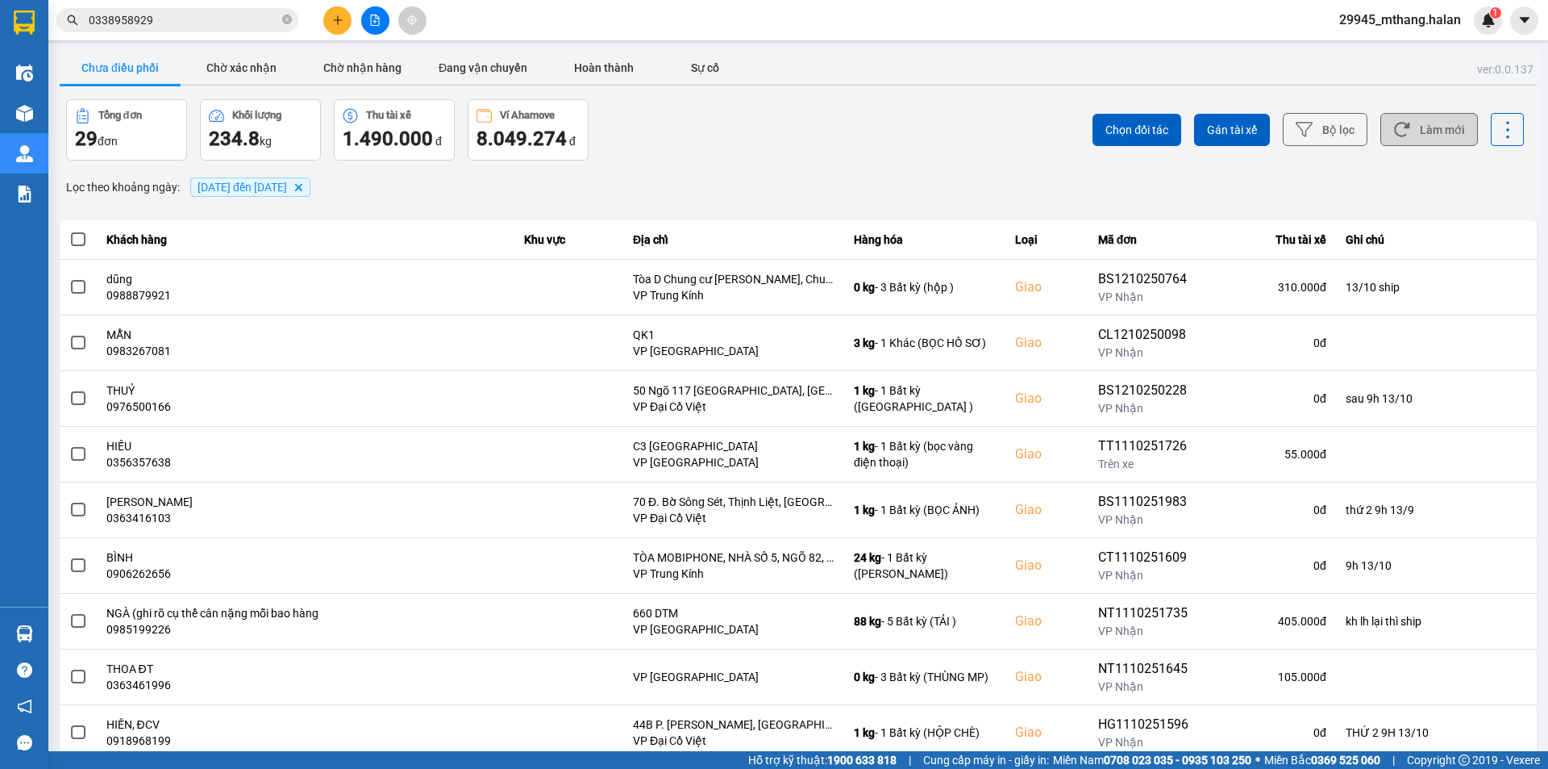
click at [1419, 128] on button "Làm mới" at bounding box center [1430, 129] width 98 height 33
click at [1430, 137] on button "Làm mới" at bounding box center [1430, 129] width 98 height 33
click at [180, 28] on input "0338958929" at bounding box center [184, 20] width 190 height 18
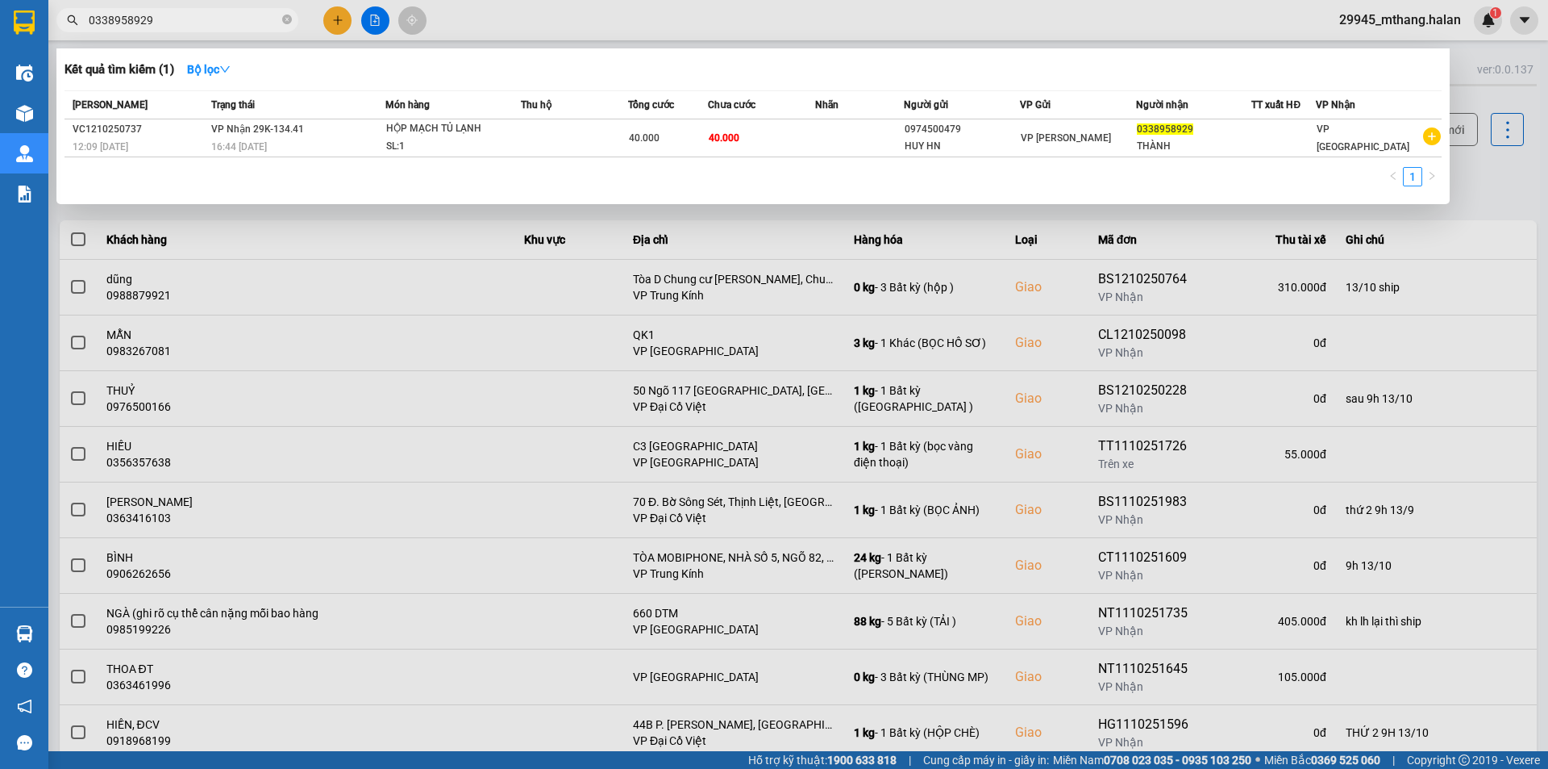
click at [1511, 177] on div at bounding box center [774, 384] width 1548 height 769
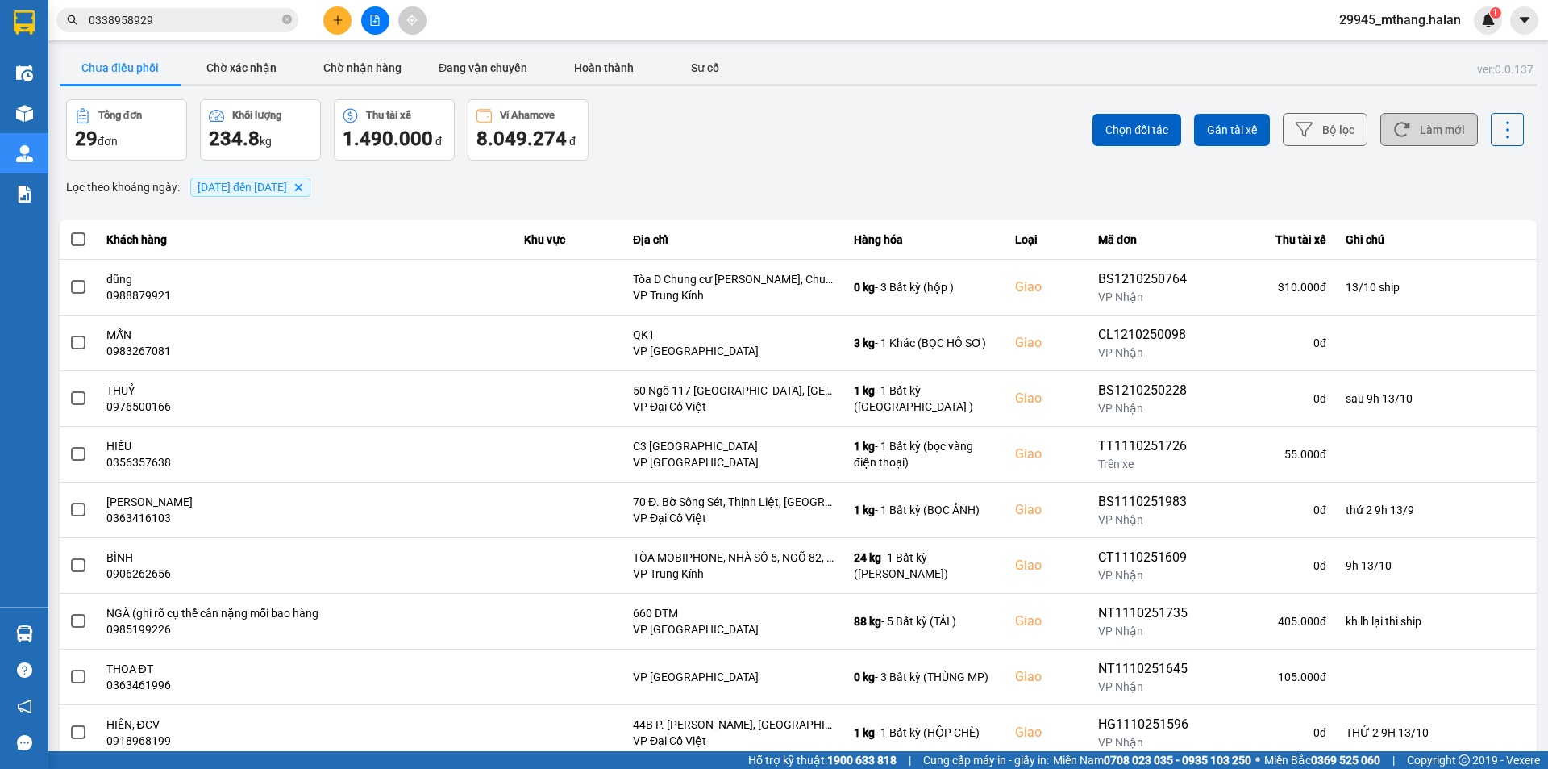
click at [1416, 126] on button "Làm mới" at bounding box center [1430, 129] width 98 height 33
click at [1394, 130] on icon at bounding box center [1402, 129] width 17 height 17
click at [1427, 121] on button "Làm mới" at bounding box center [1430, 129] width 98 height 33
click at [1423, 125] on button "Làm mới" at bounding box center [1430, 129] width 98 height 33
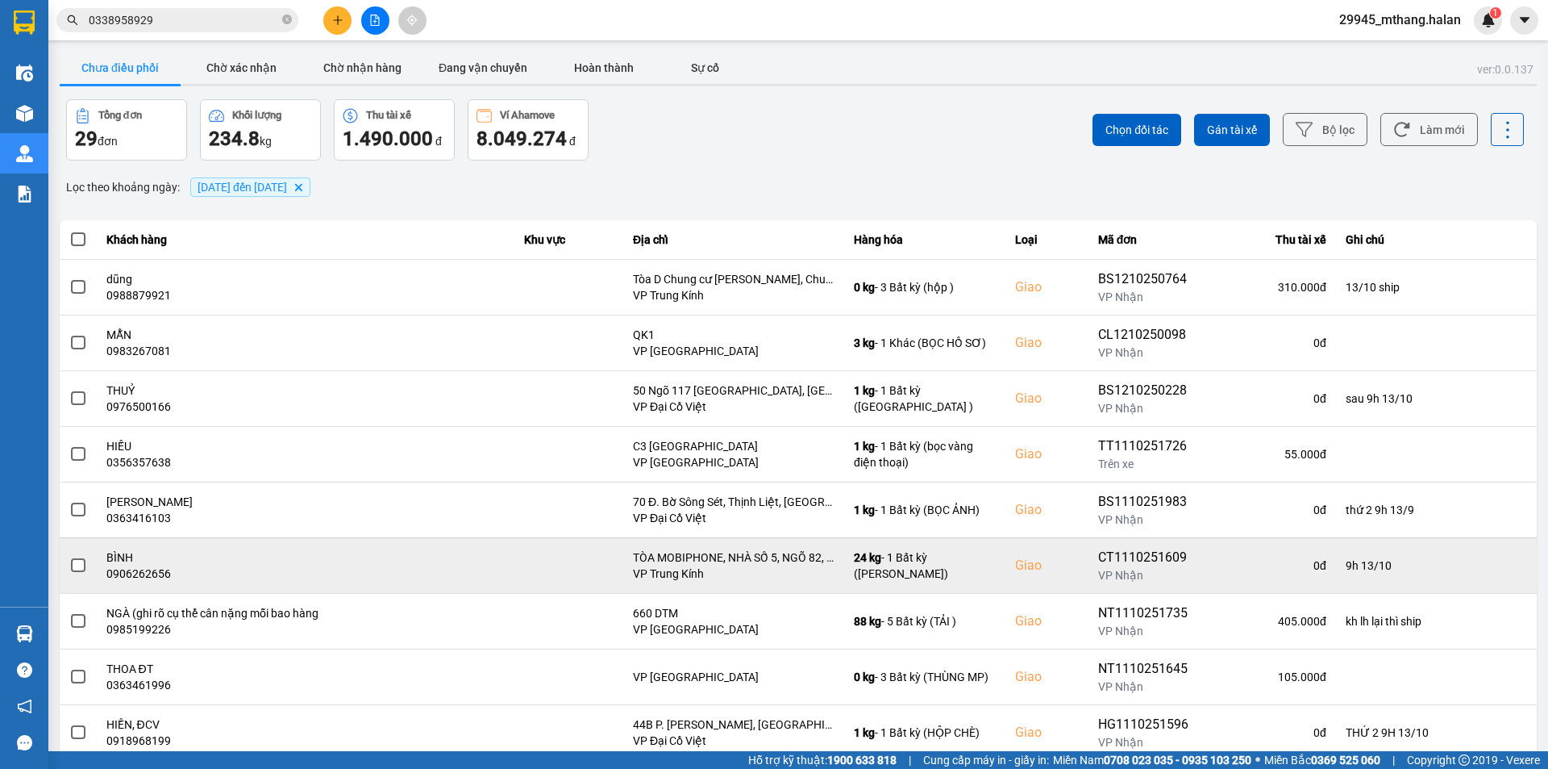
scroll to position [102, 0]
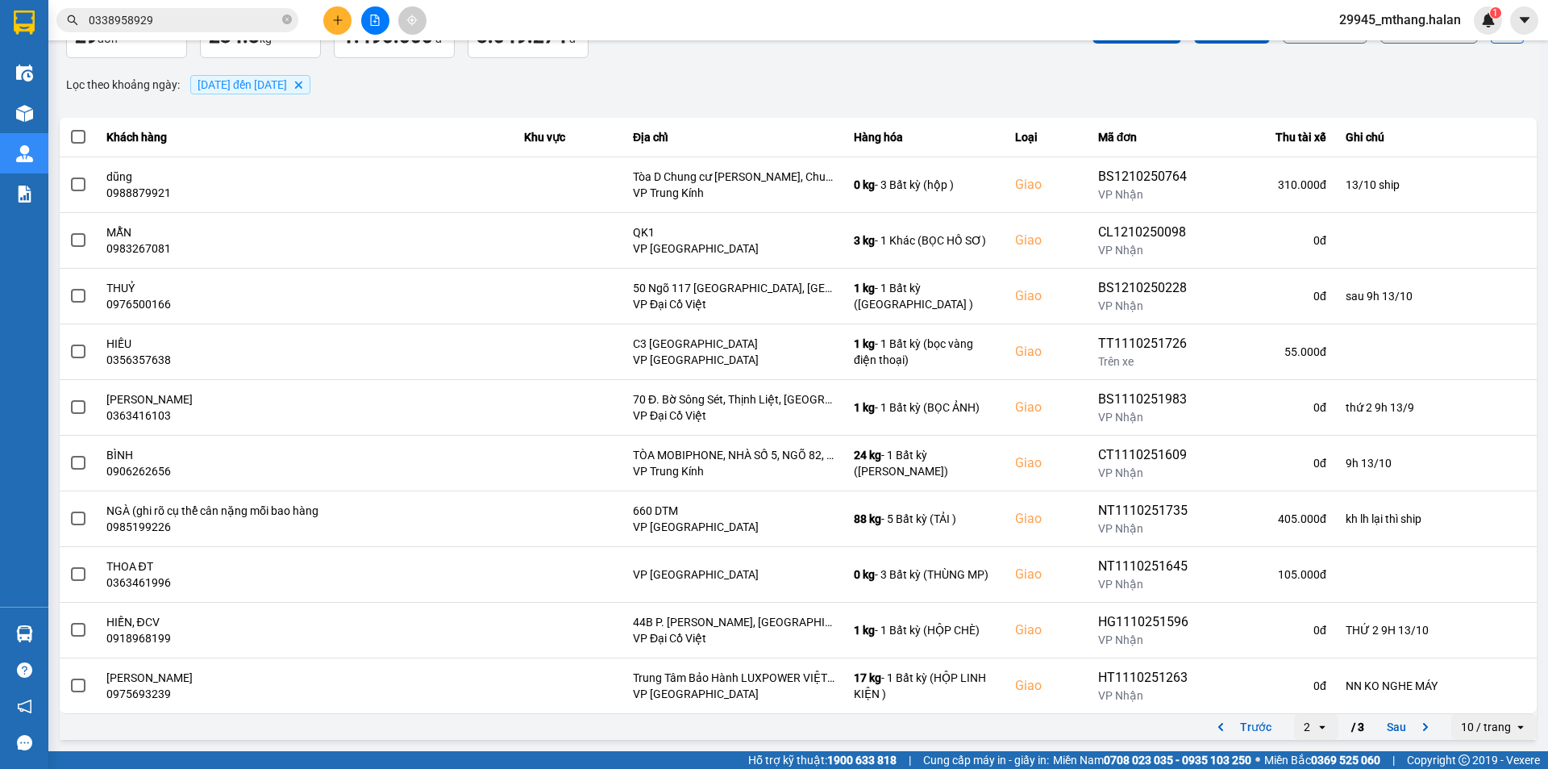
click at [621, 106] on div "ver: 0.0.137 Chưa điều phối Chờ xác nhận Chờ nhận hàng Đang vận chuyển Hoàn thà…" at bounding box center [798, 344] width 1484 height 797
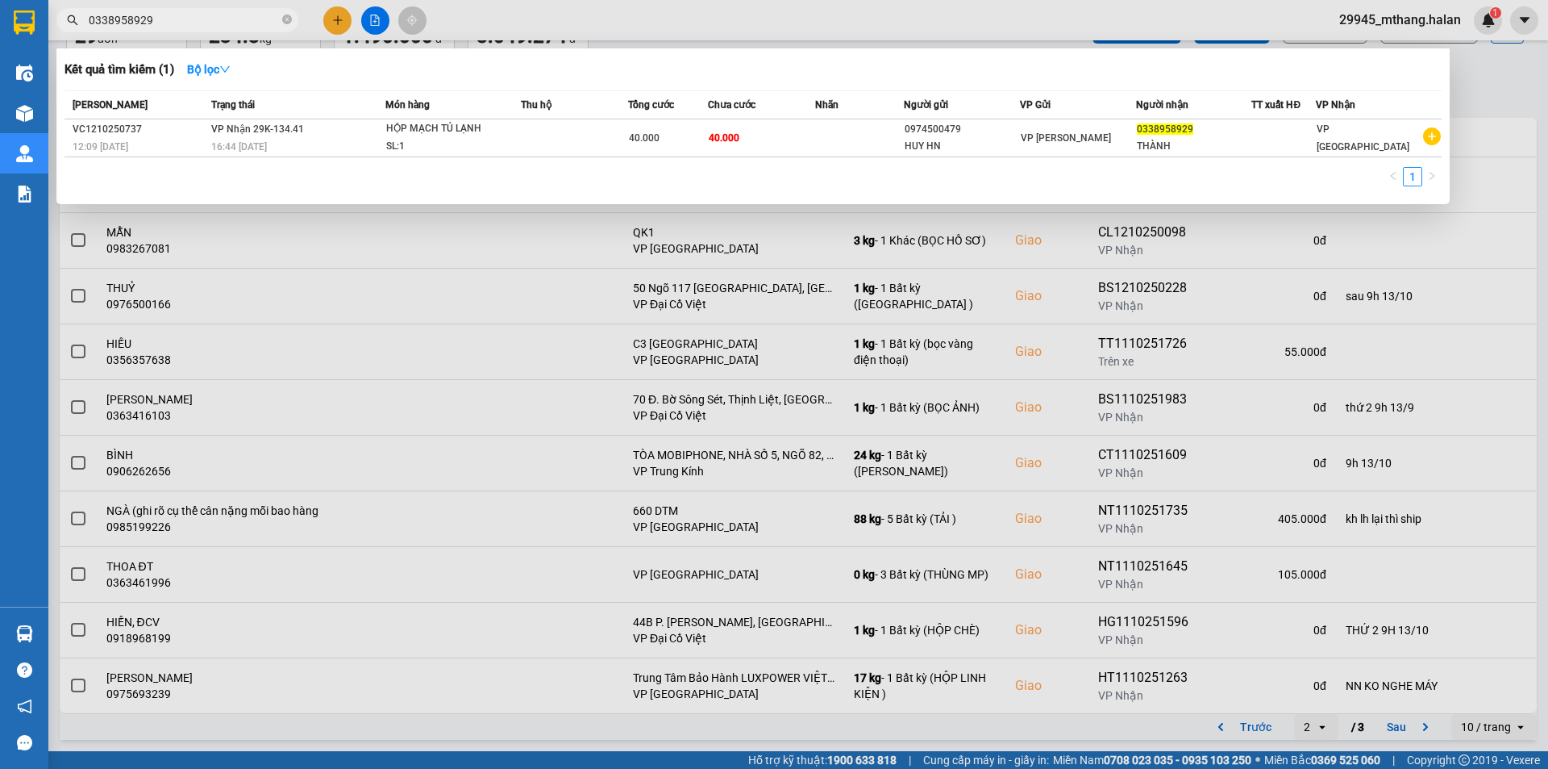
click at [206, 14] on input "0338958929" at bounding box center [184, 20] width 190 height 18
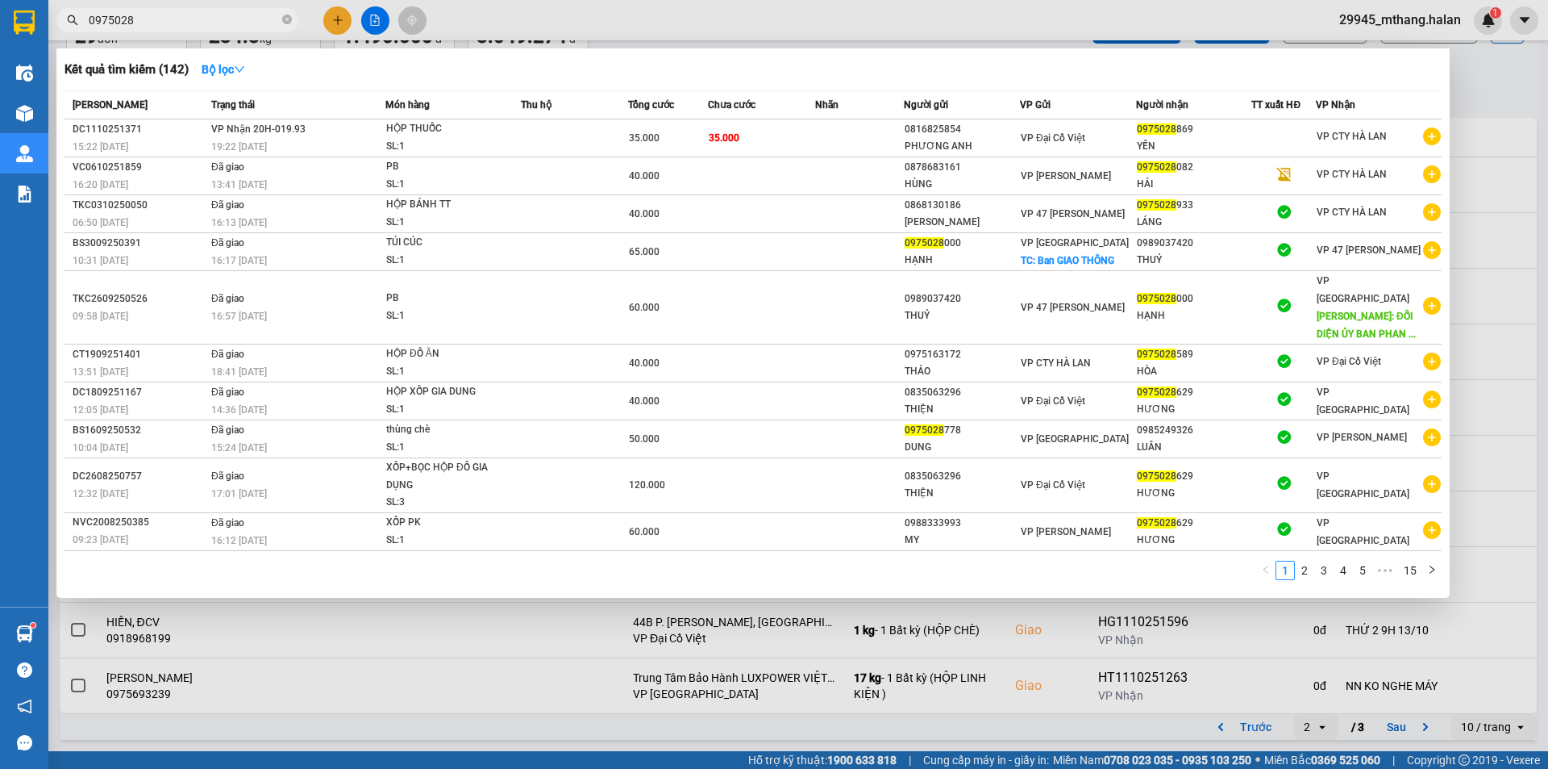
type input "0975028"
click at [1514, 103] on div at bounding box center [774, 384] width 1548 height 769
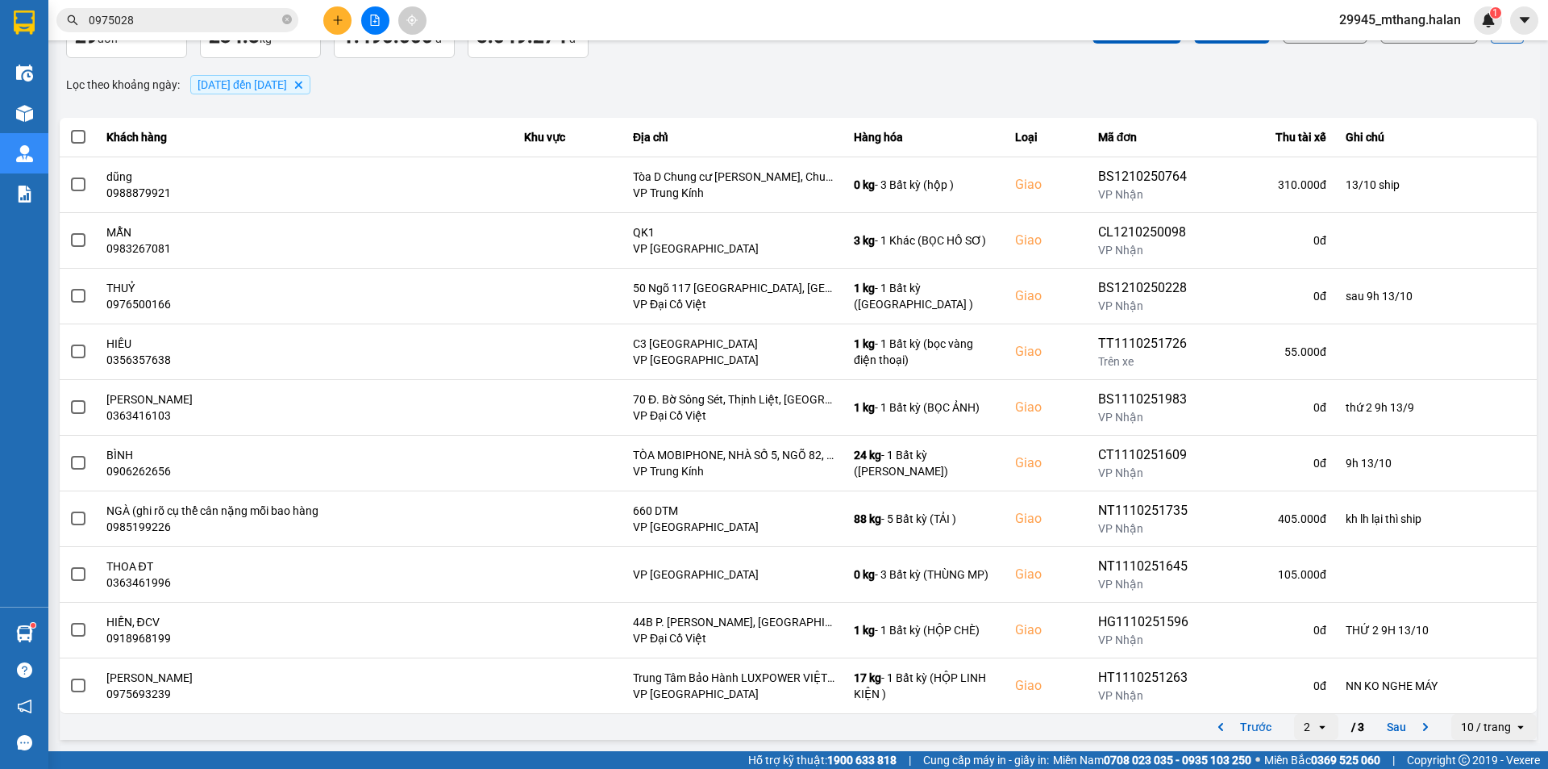
scroll to position [0, 0]
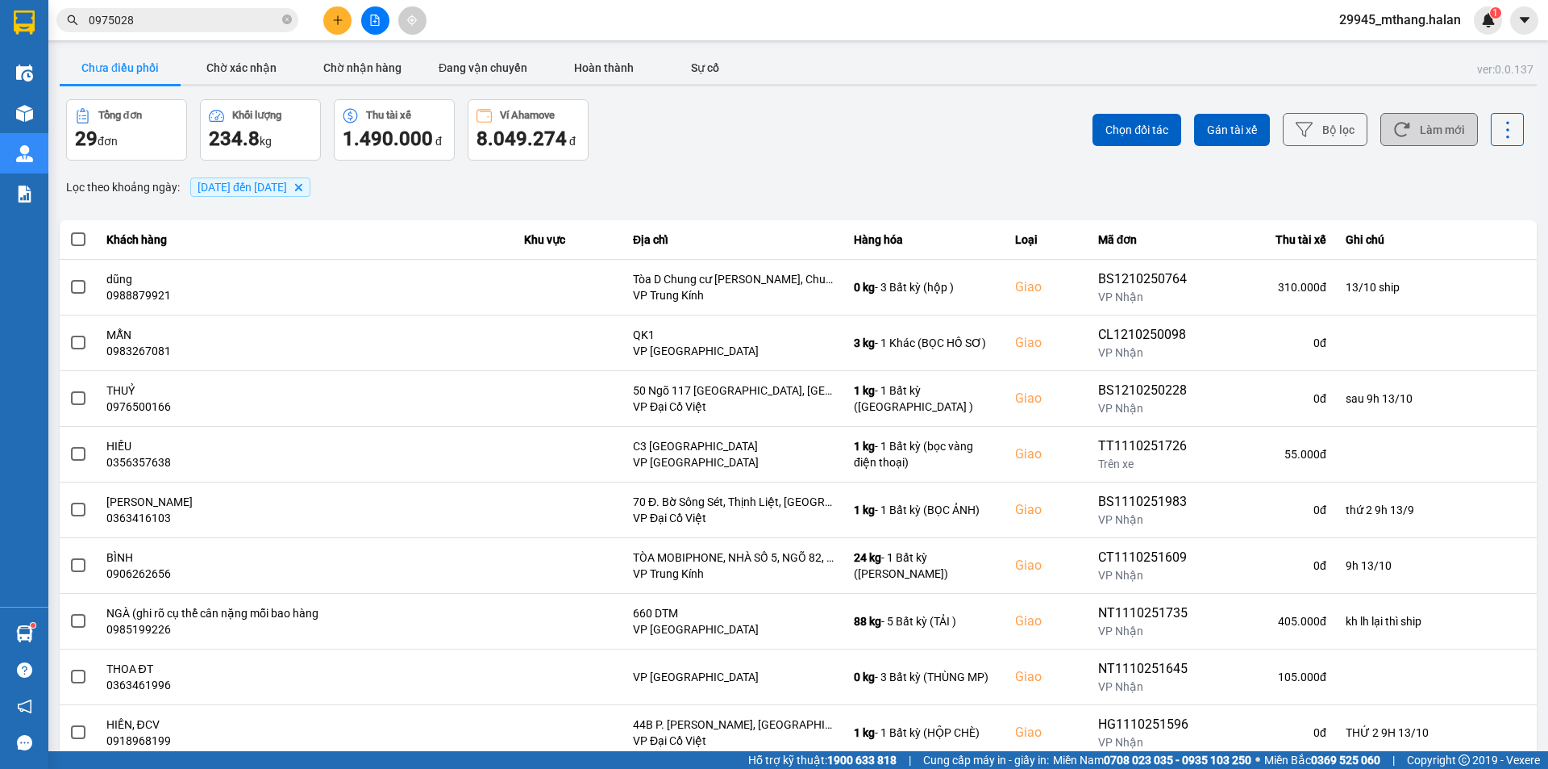
click at [1438, 119] on button "Làm mới" at bounding box center [1430, 129] width 98 height 33
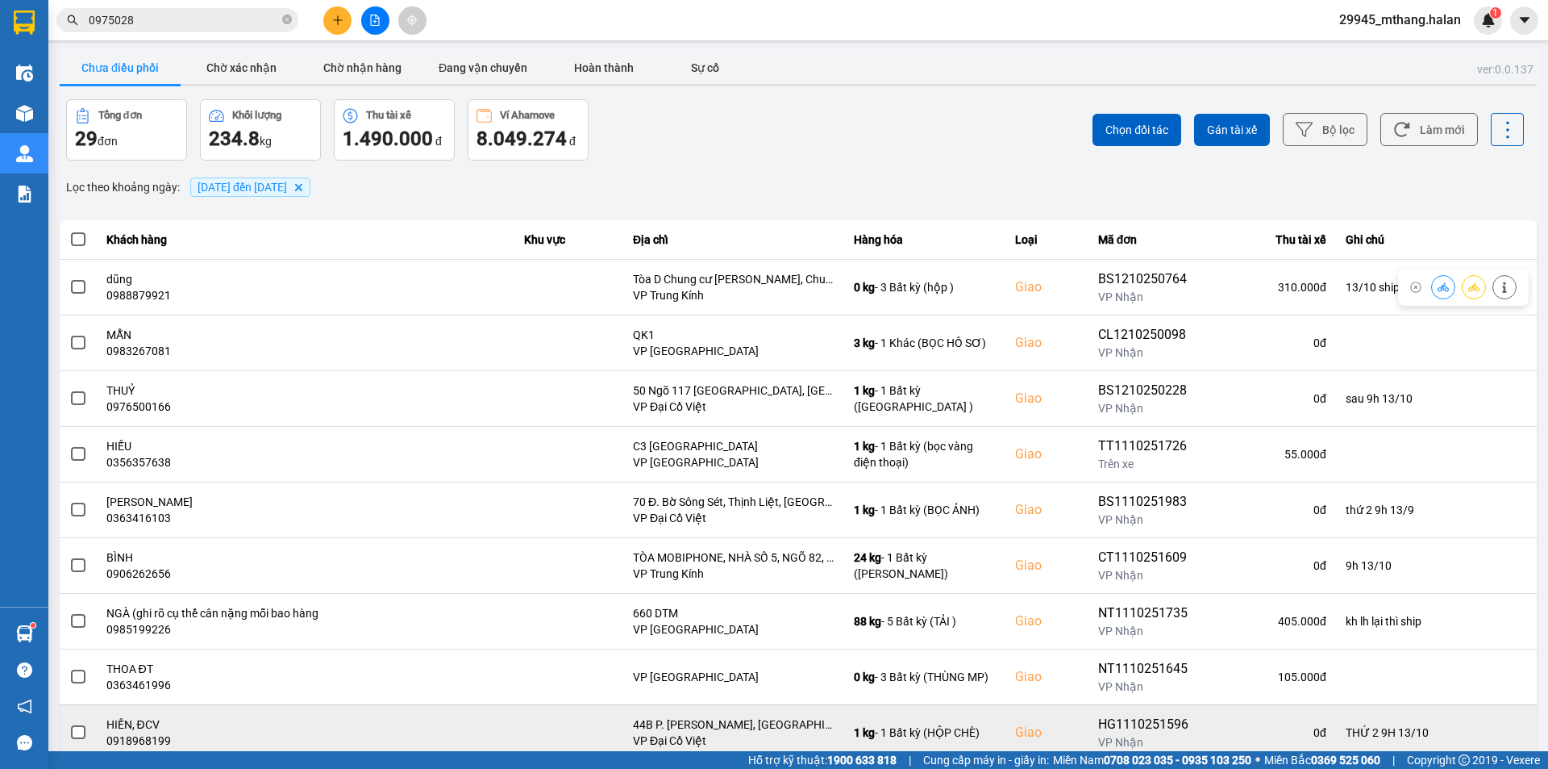
scroll to position [102, 0]
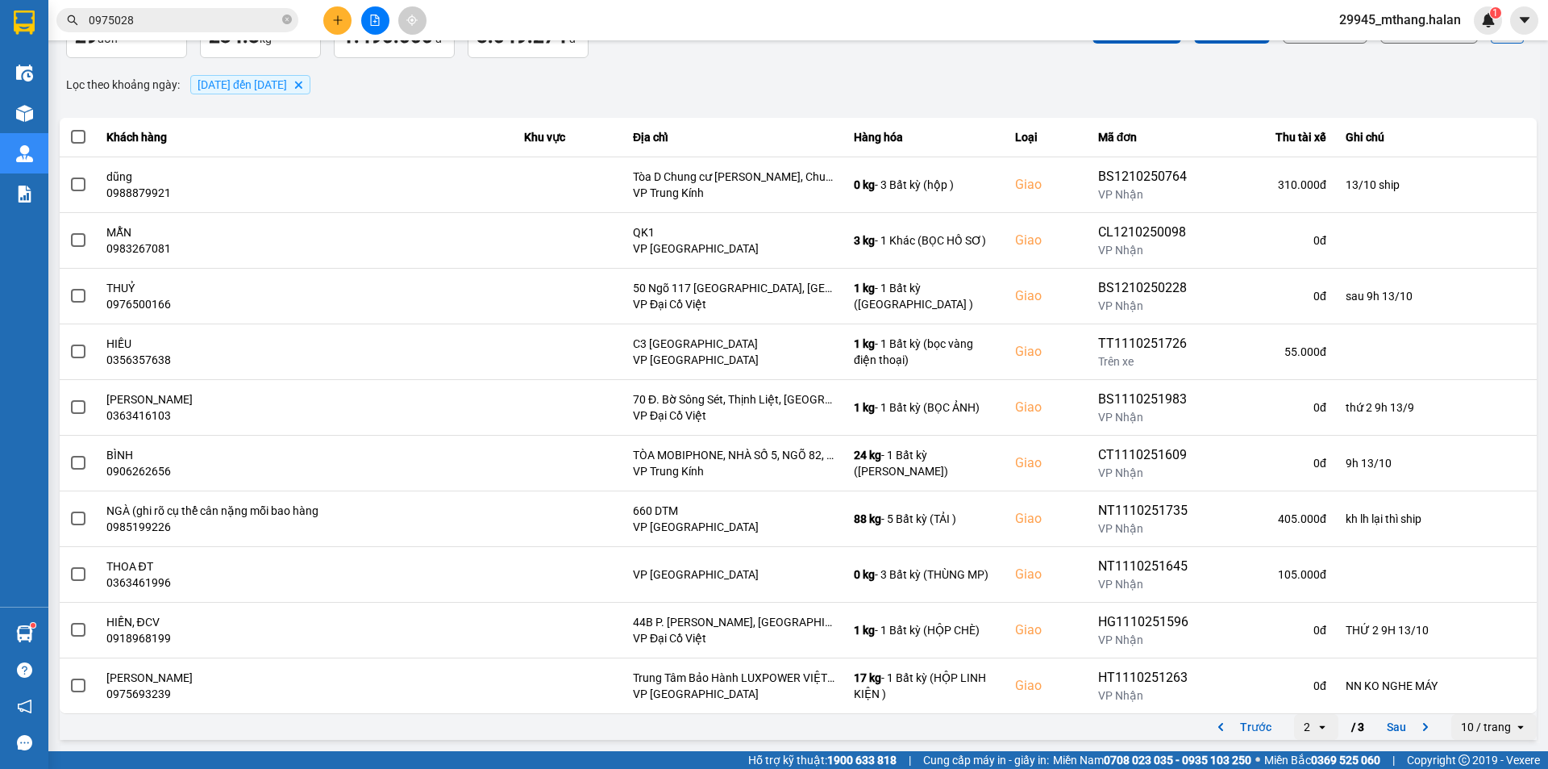
click at [667, 85] on div "Lọc theo khoảng ngày : [DATE] đến [DATE] [GEOGRAPHIC_DATA]" at bounding box center [798, 84] width 1477 height 27
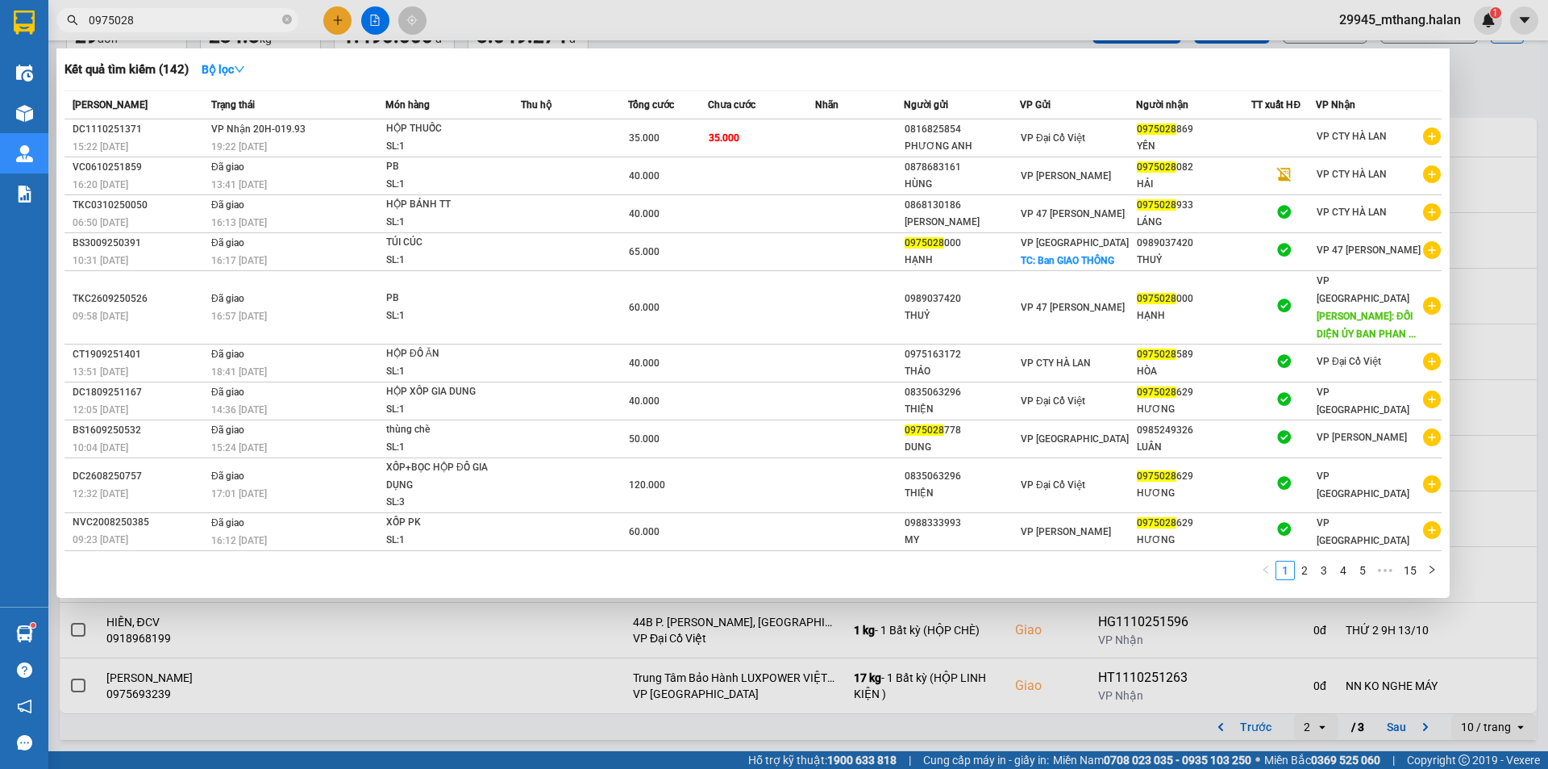
click at [206, 15] on input "0975028" at bounding box center [184, 20] width 190 height 18
click at [1517, 104] on div at bounding box center [774, 384] width 1548 height 769
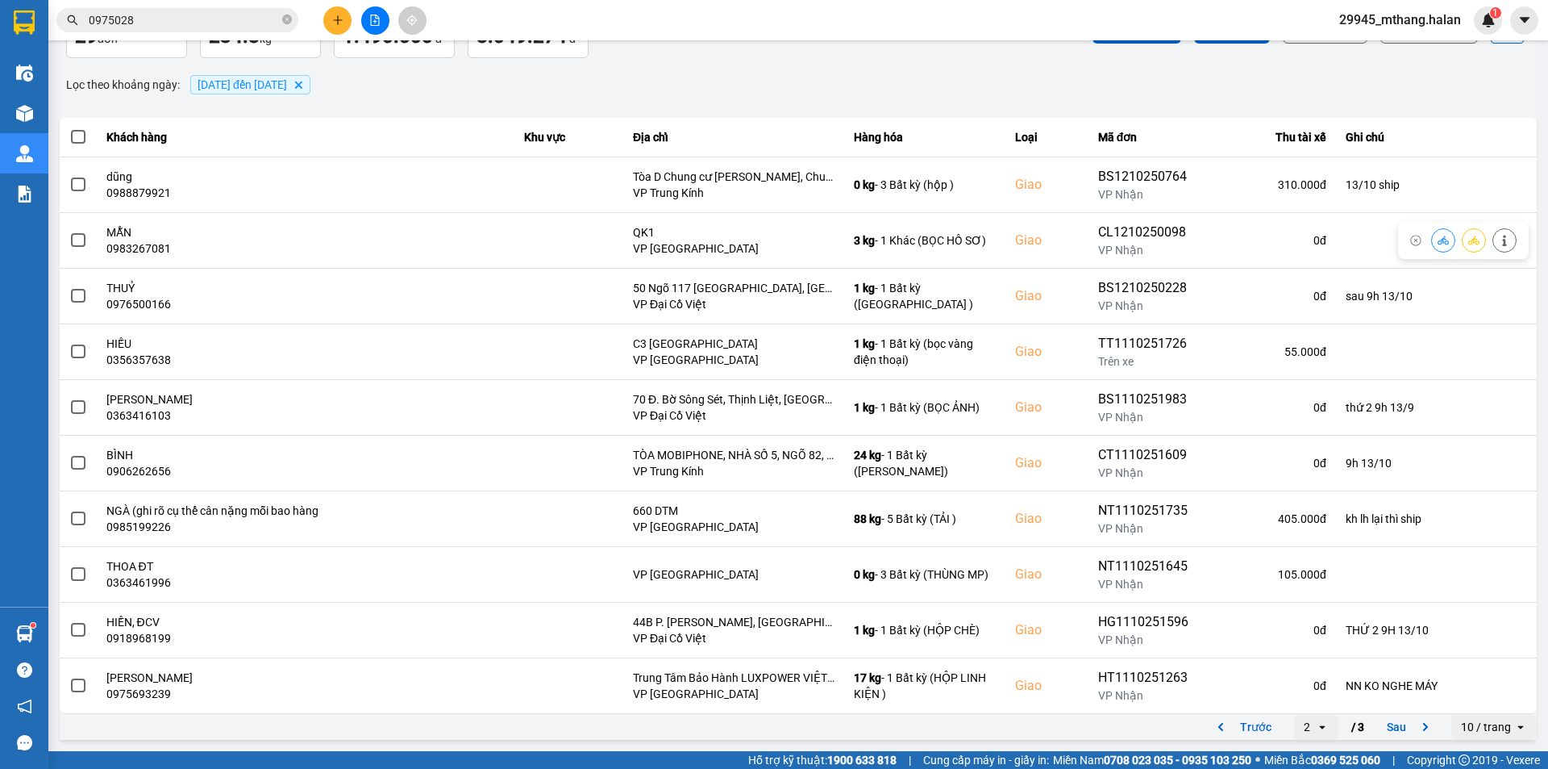
scroll to position [0, 0]
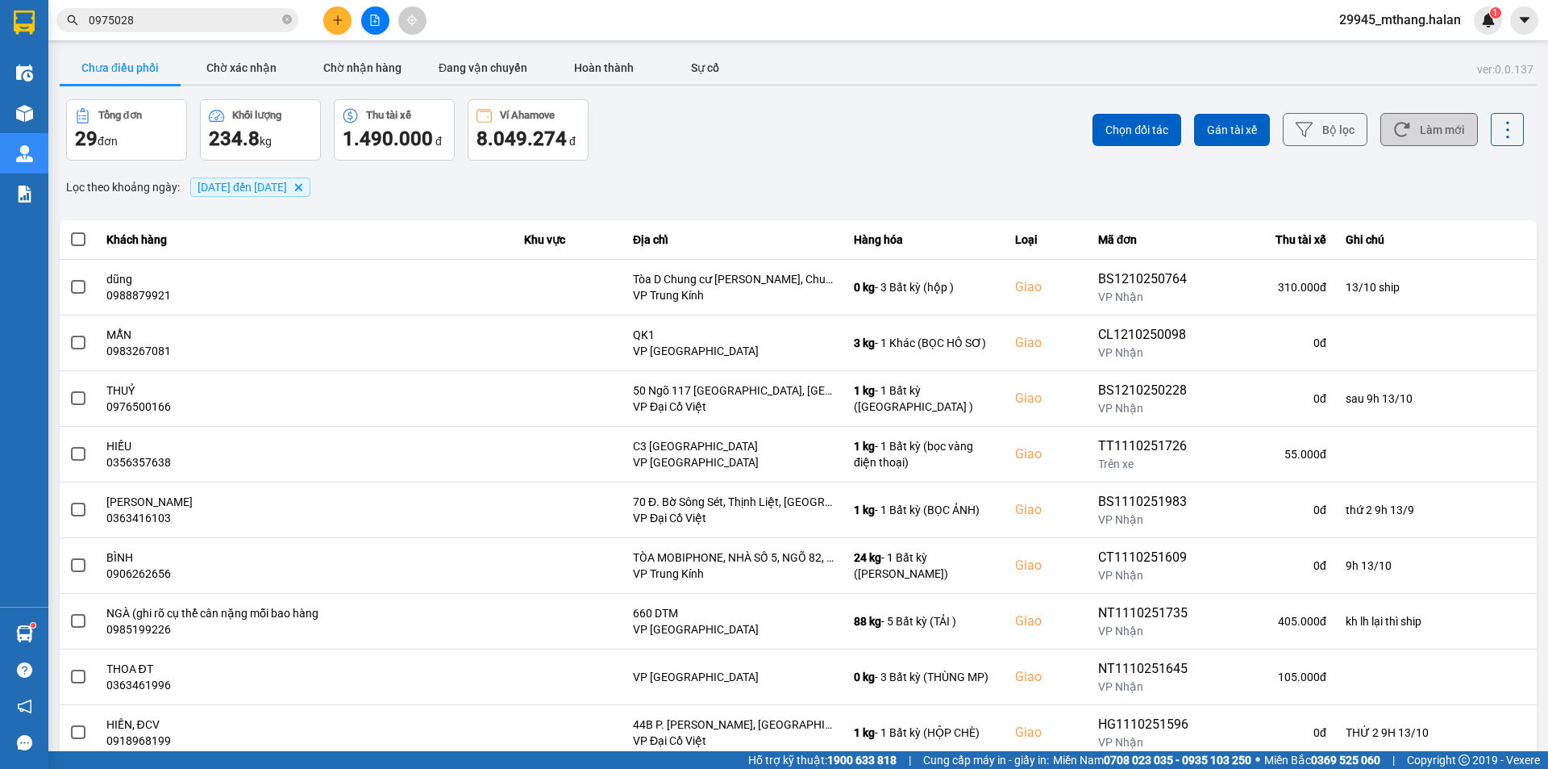
click at [1406, 127] on button "Làm mới" at bounding box center [1430, 129] width 98 height 33
click at [1398, 127] on icon at bounding box center [1401, 130] width 15 height 15
click at [191, 19] on input "0975028" at bounding box center [184, 20] width 190 height 18
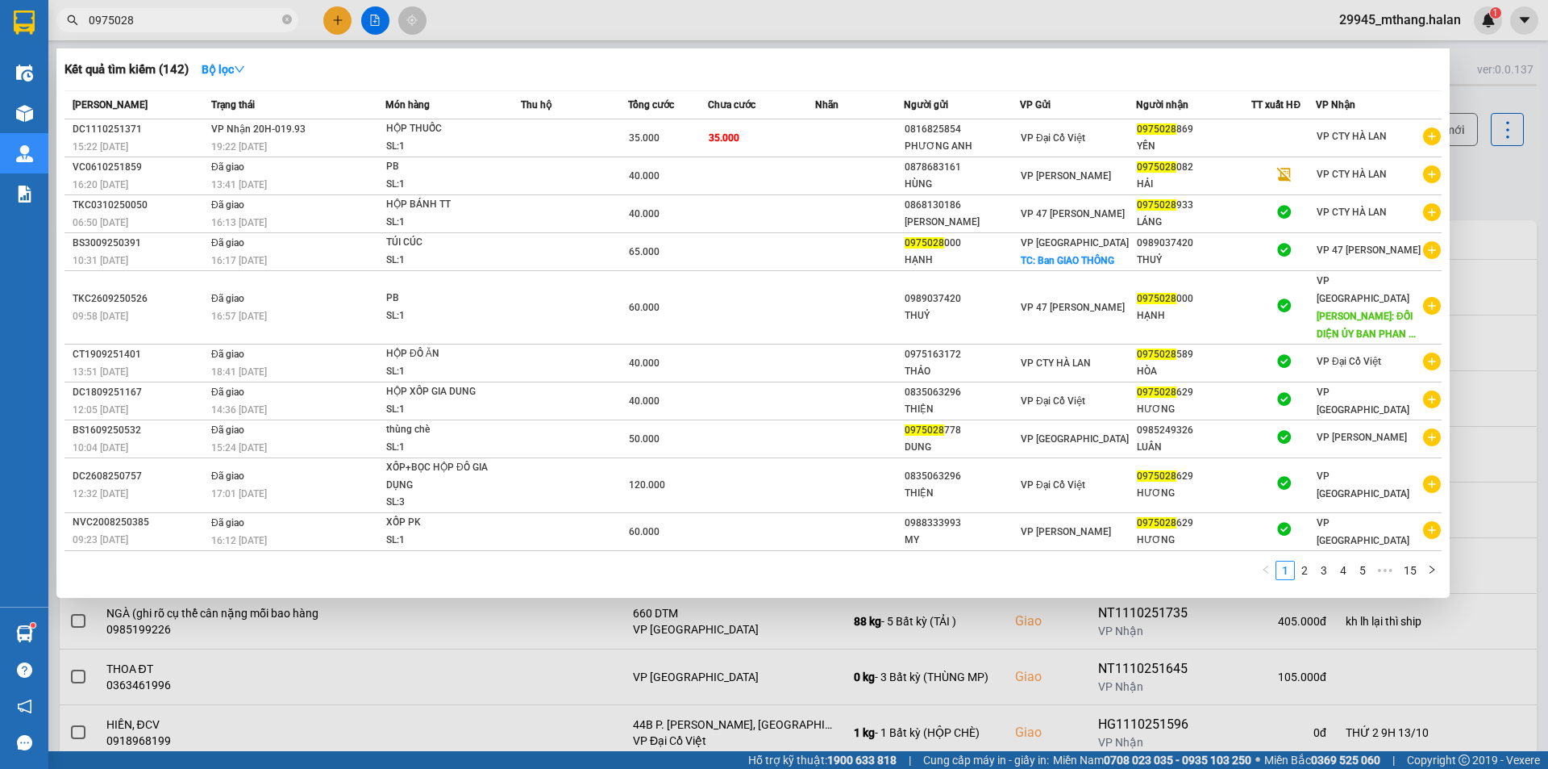
click at [191, 19] on input "0975028" at bounding box center [184, 20] width 190 height 18
